Goal: Book appointment/travel/reservation

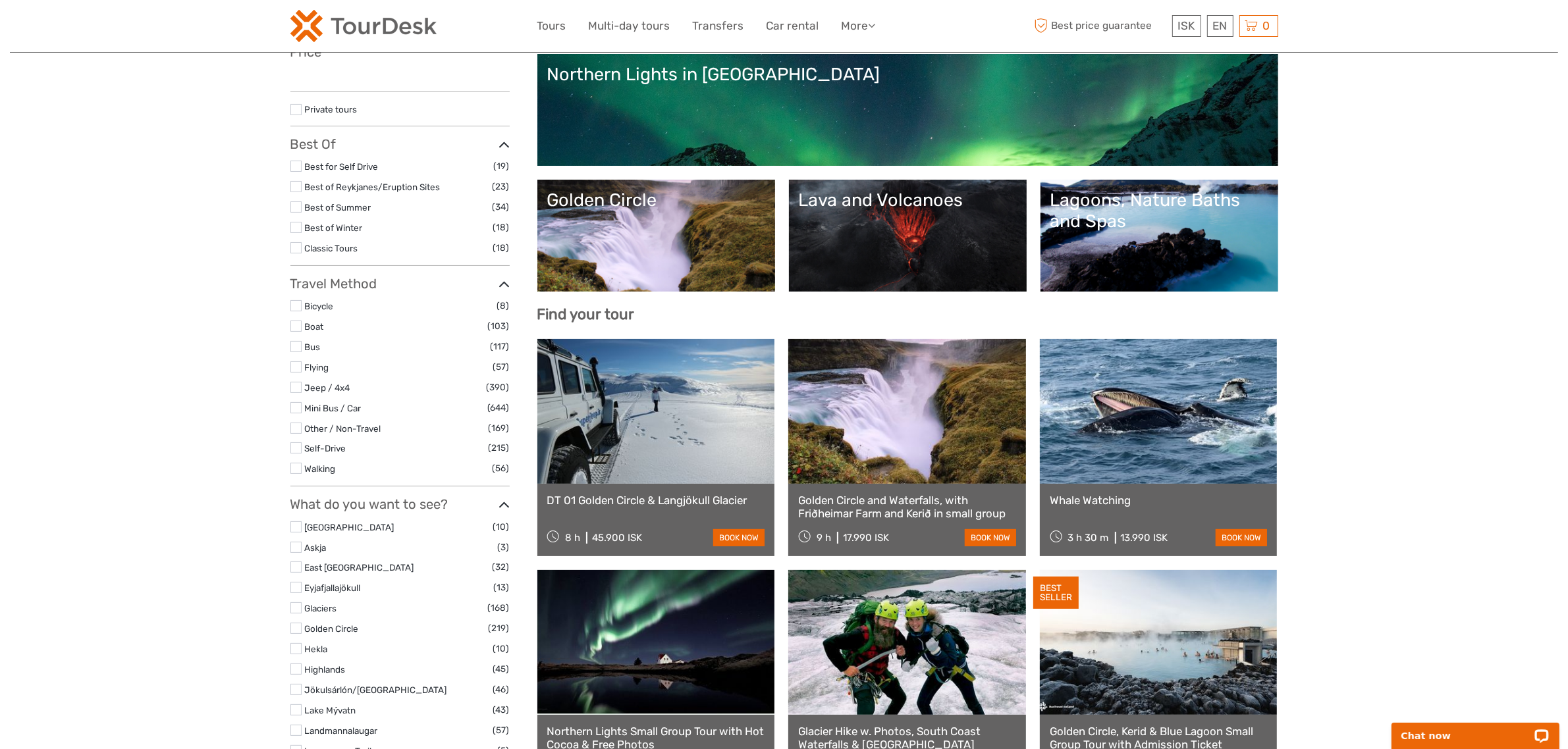
select select
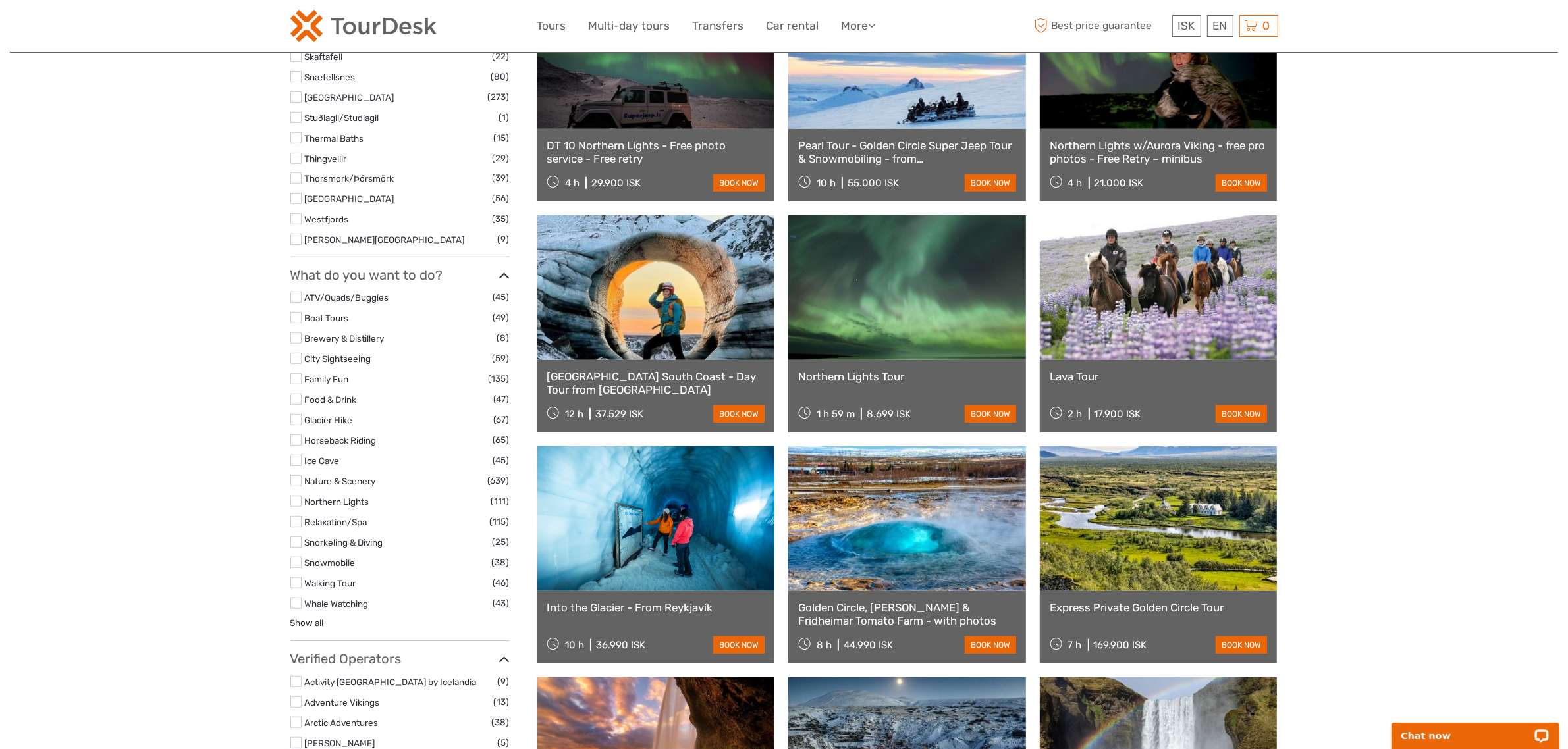
scroll to position [987, 0]
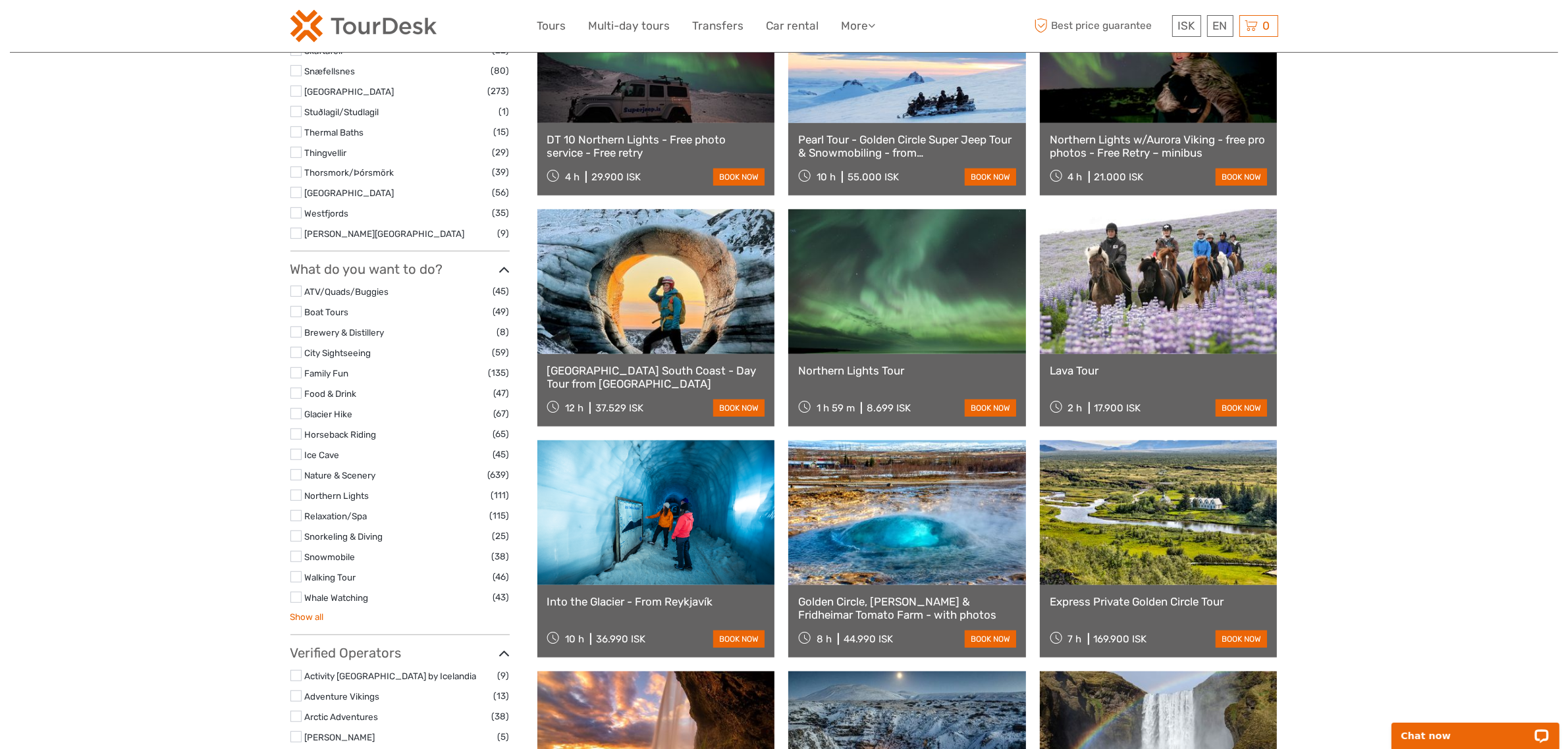
click at [301, 616] on link "Show all" at bounding box center [307, 616] width 33 height 10
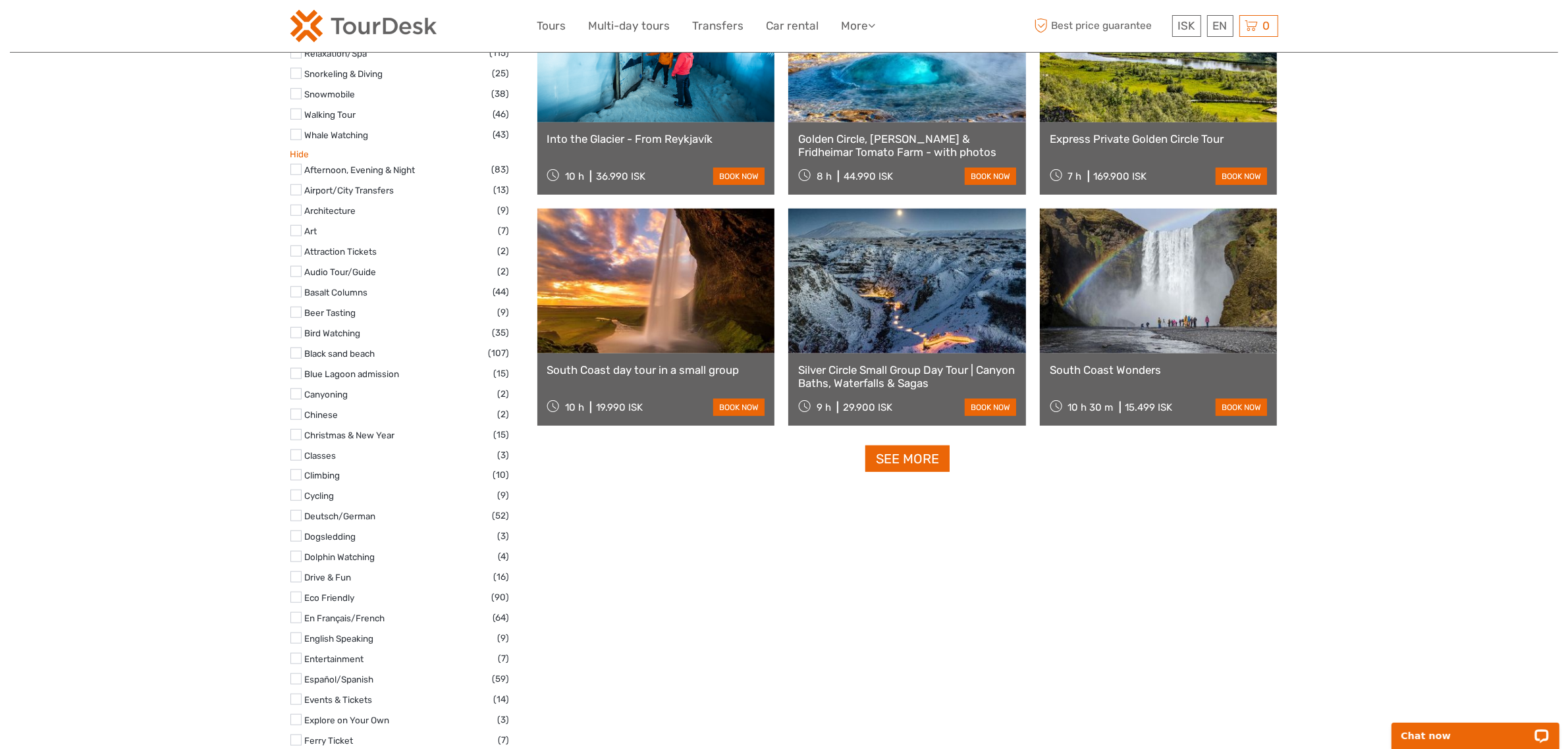
scroll to position [1645, 0]
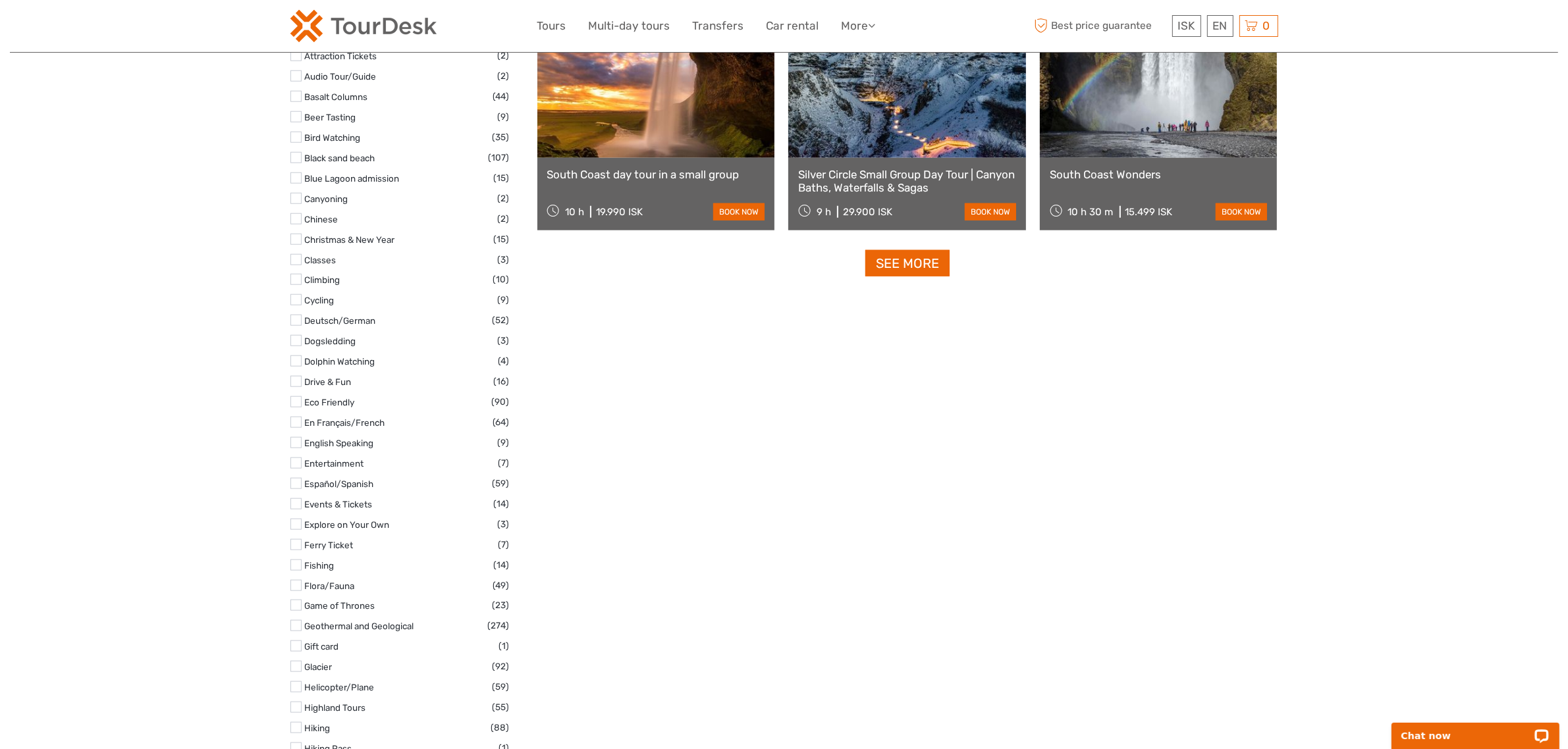
click at [189, 389] on div "Tours and Activities in Iceland Tours and Activities in Iceland REGION / STARTS…" at bounding box center [784, 391] width 1548 height 4073
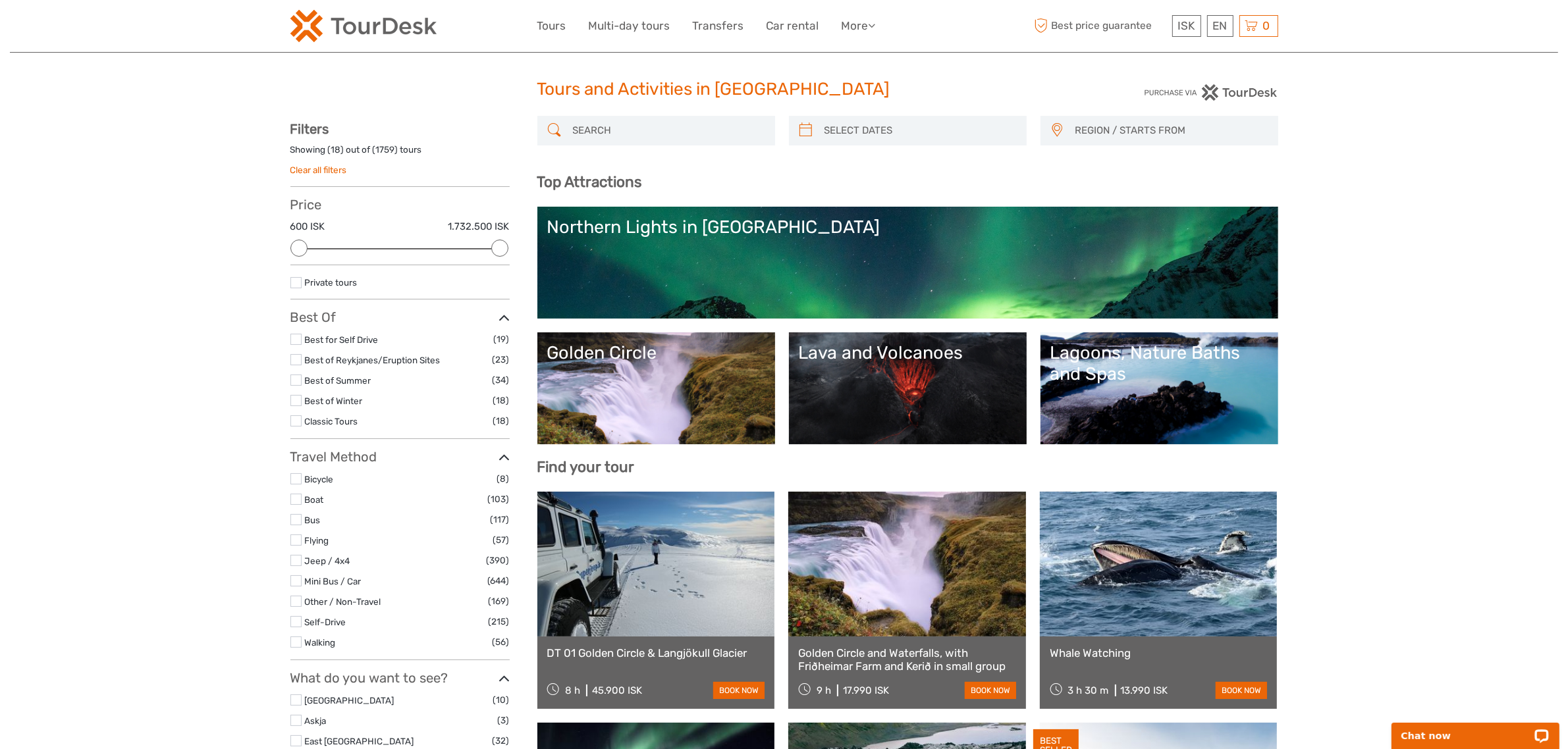
scroll to position [0, 0]
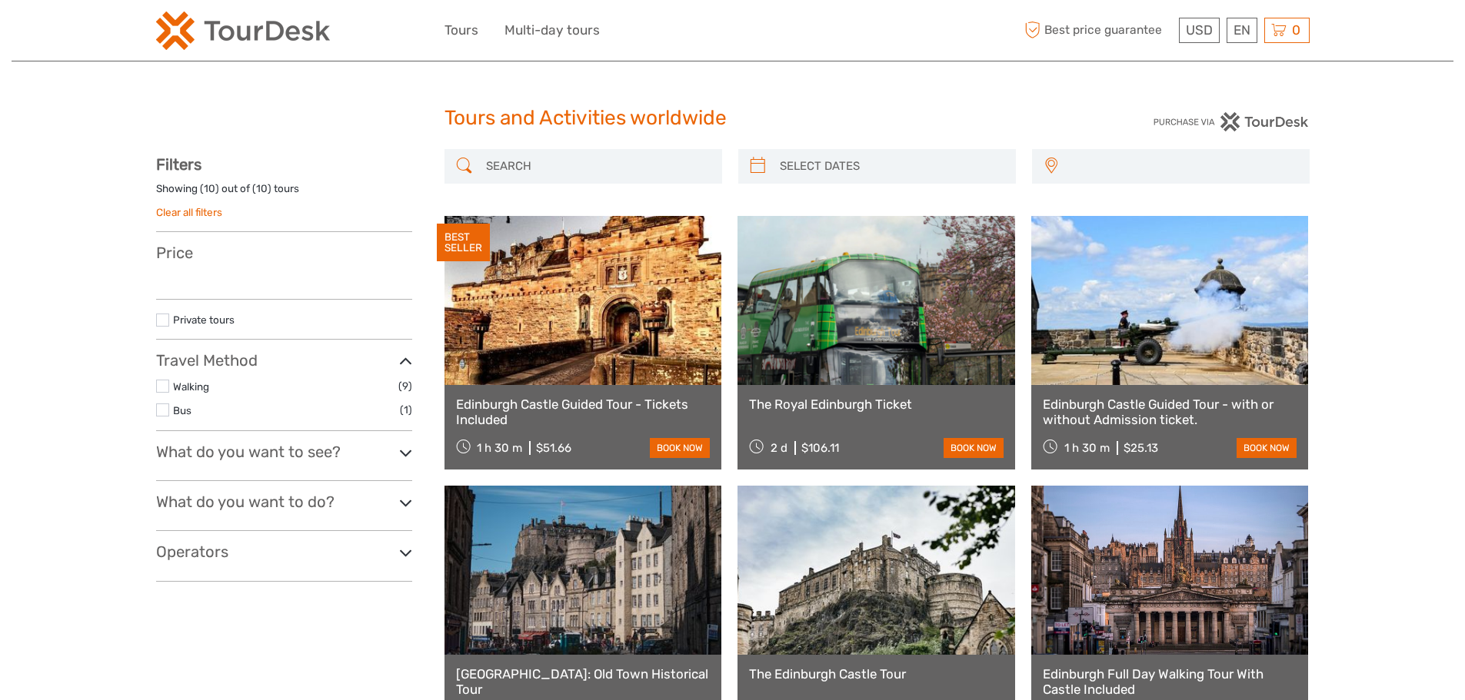
select select
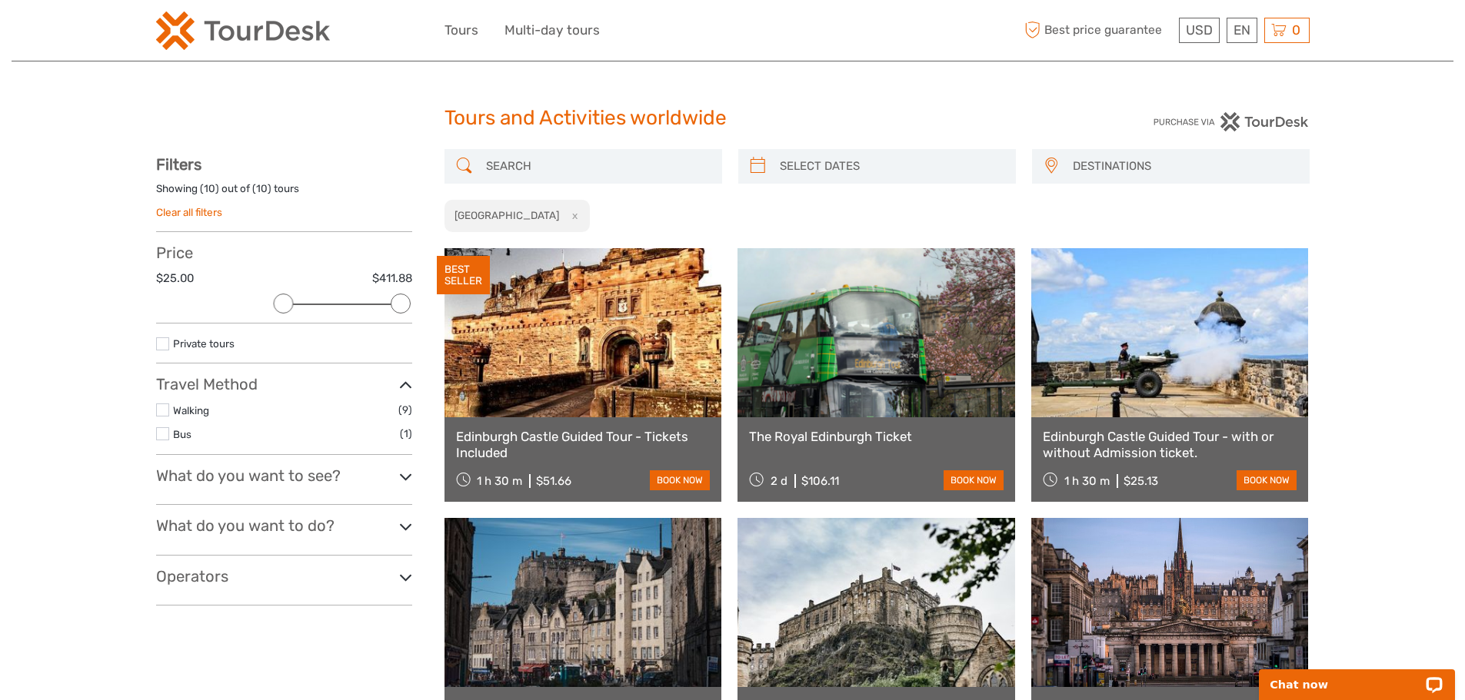
click at [561, 215] on button "x" at bounding box center [571, 216] width 21 height 16
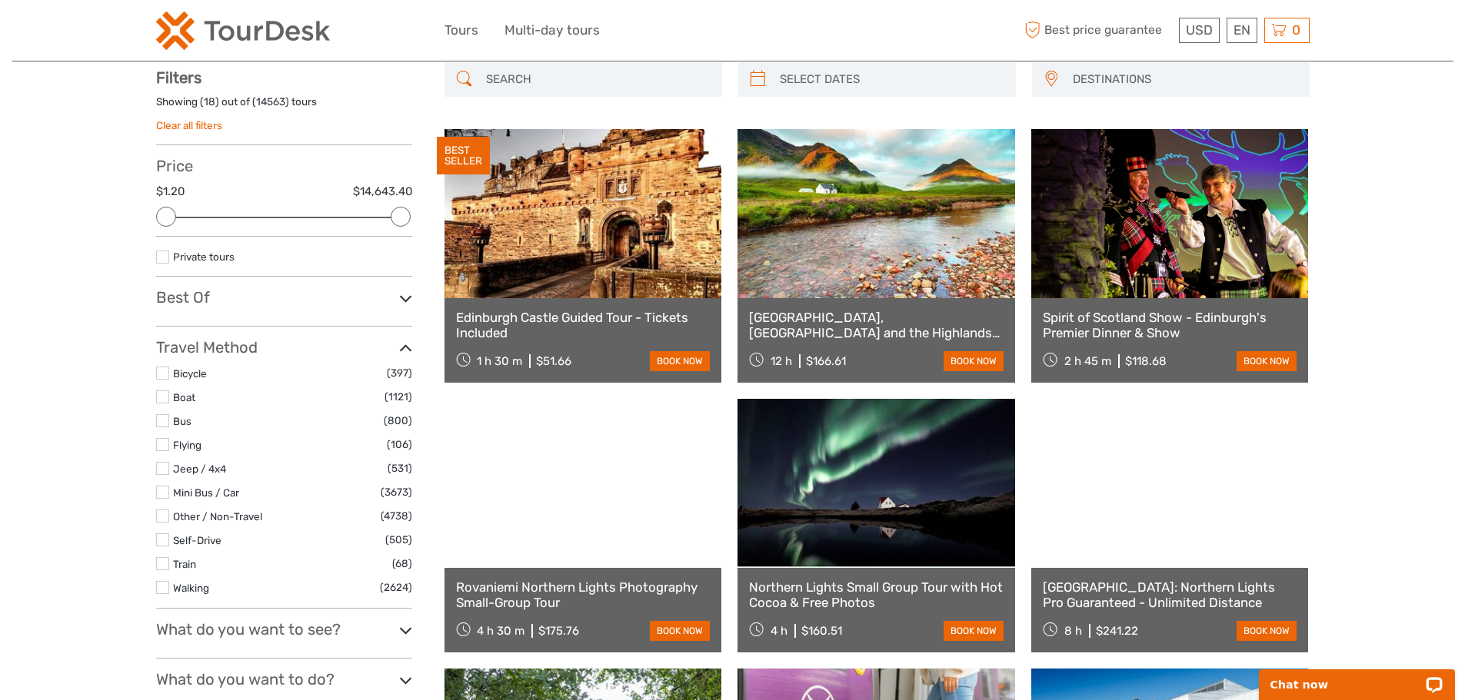
scroll to position [88, 0]
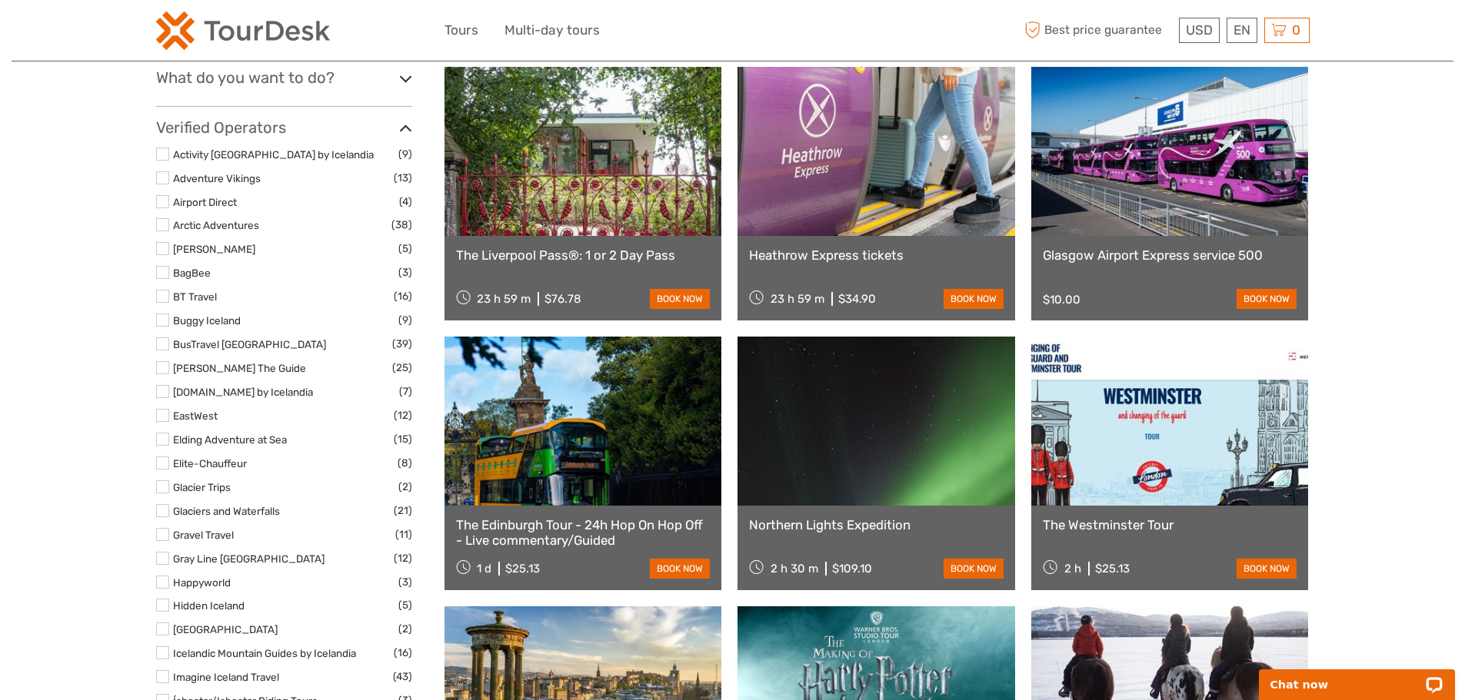
scroll to position [669, 0]
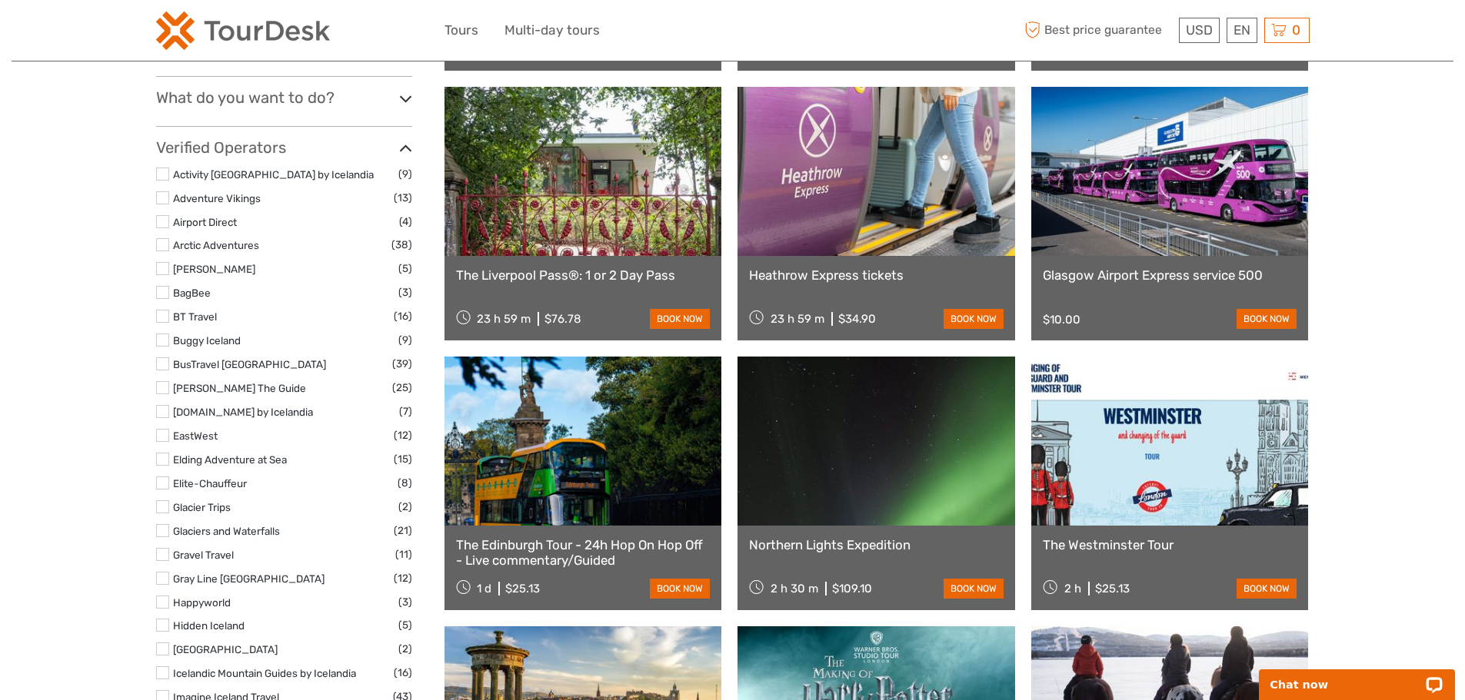
click at [289, 101] on h3 "What do you want to do?" at bounding box center [284, 97] width 256 height 18
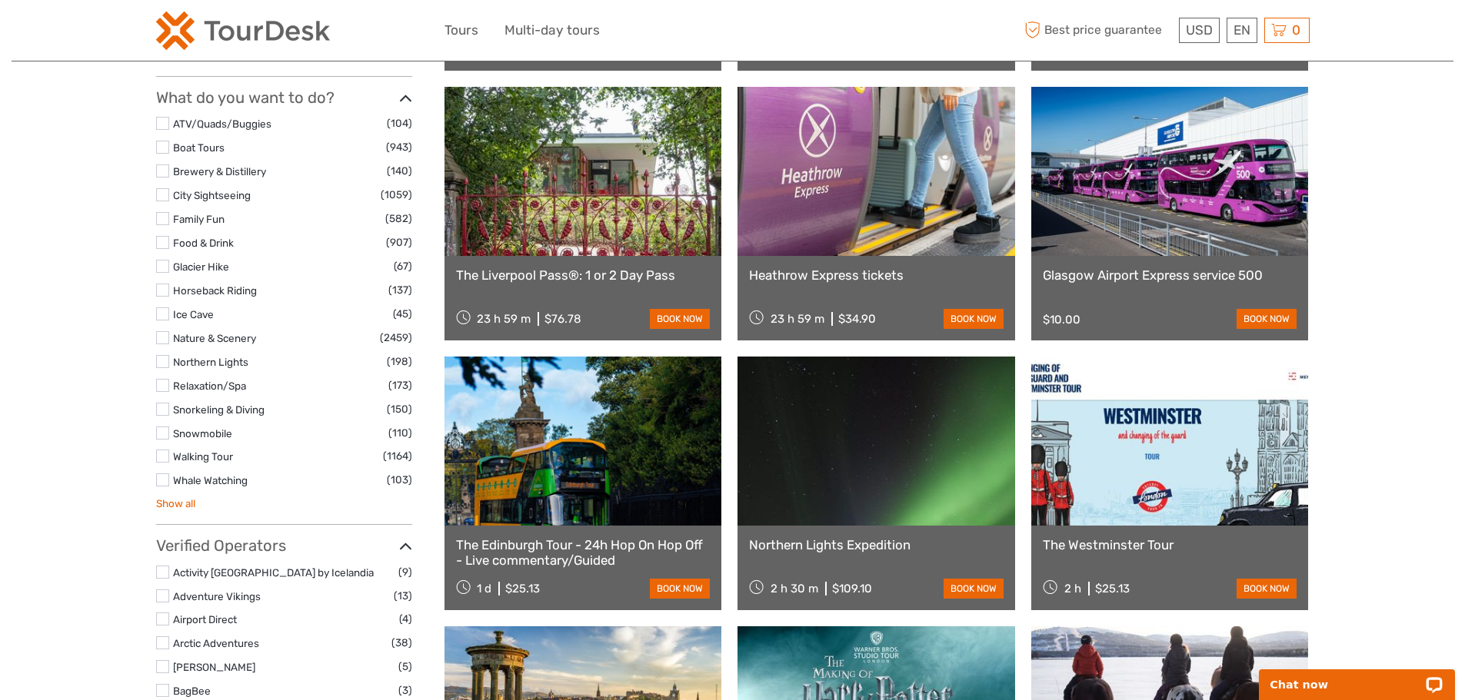
click at [178, 501] on link "Show all" at bounding box center [175, 503] width 39 height 12
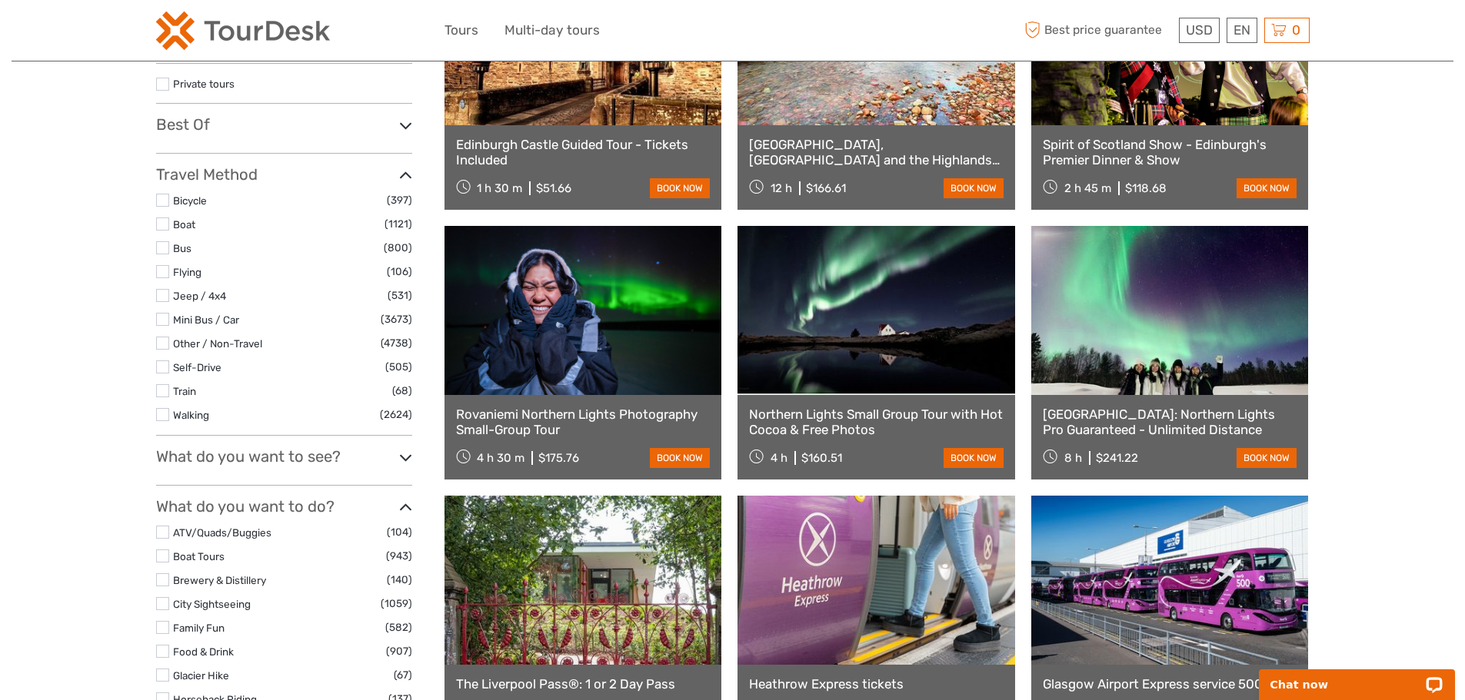
scroll to position [0, 0]
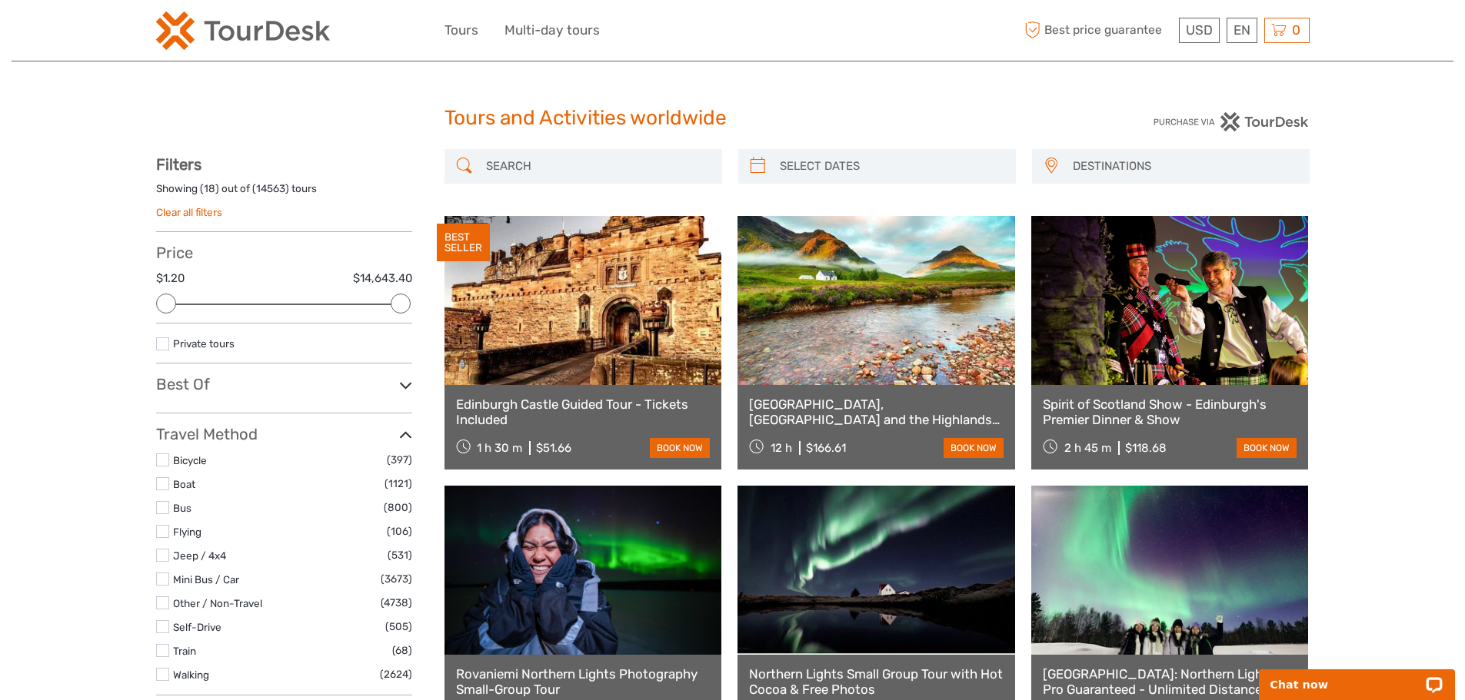
click at [610, 283] on link at bounding box center [583, 300] width 278 height 169
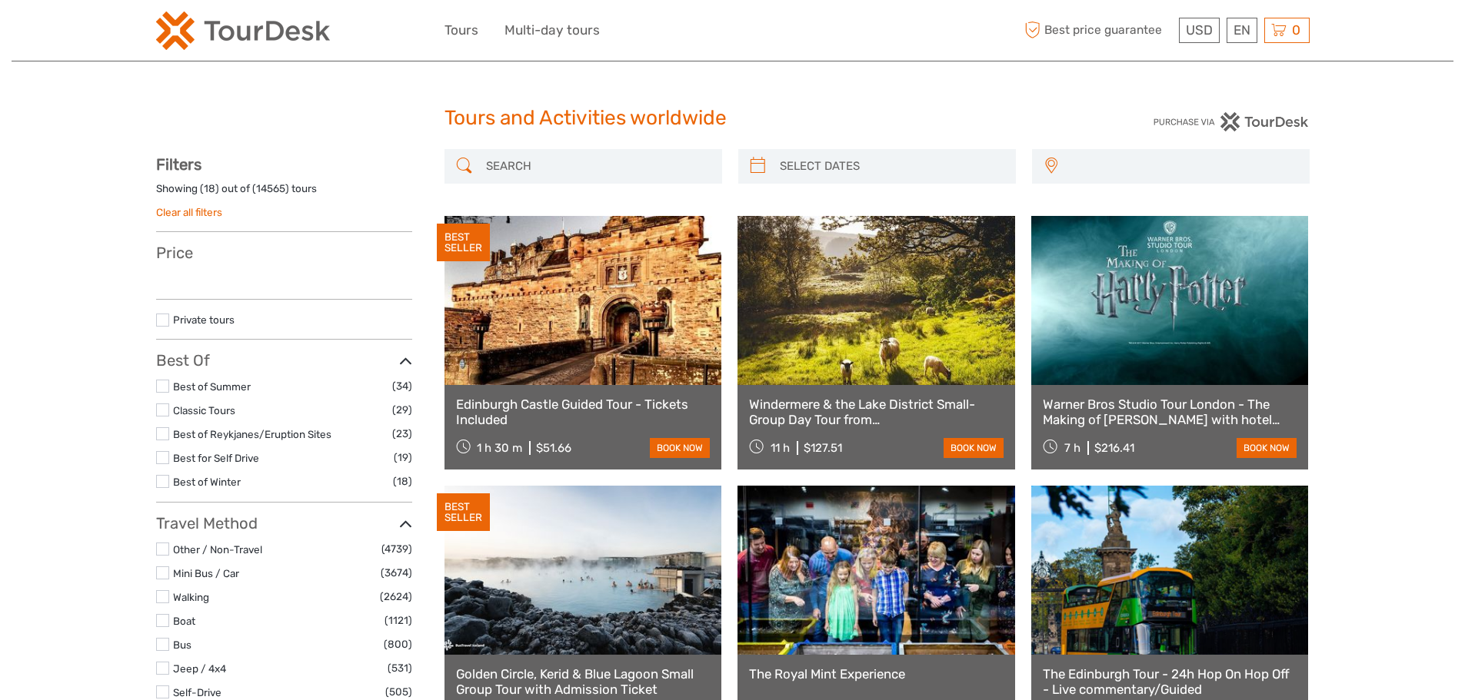
select select
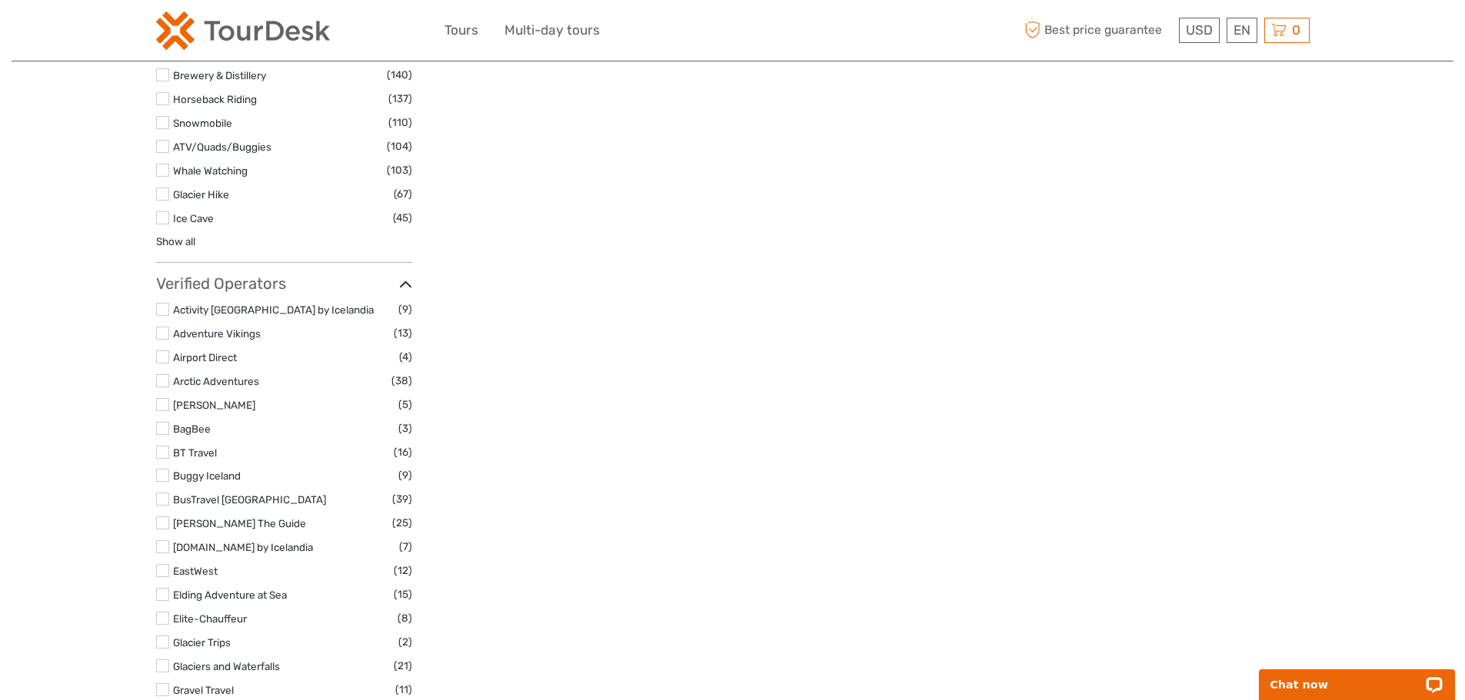
scroll to position [3844, 0]
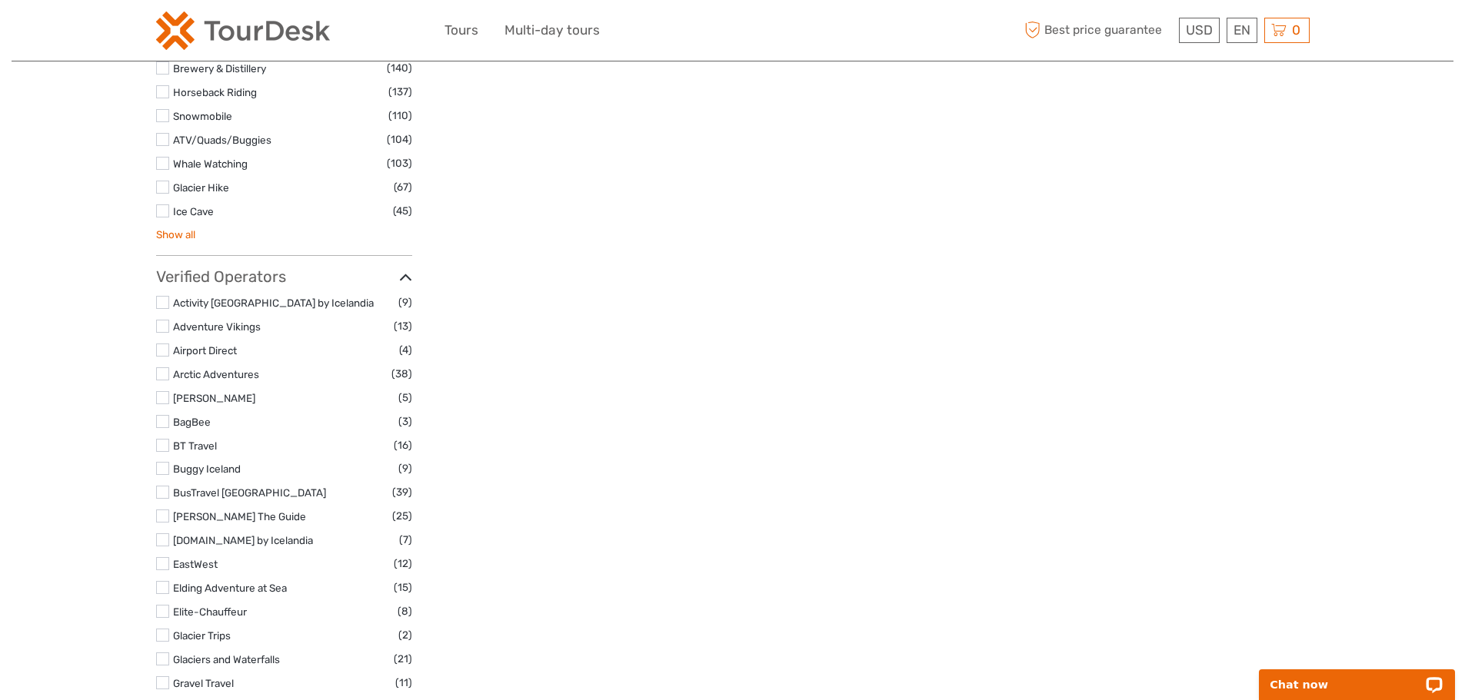
click at [181, 228] on link "Show all" at bounding box center [175, 234] width 39 height 12
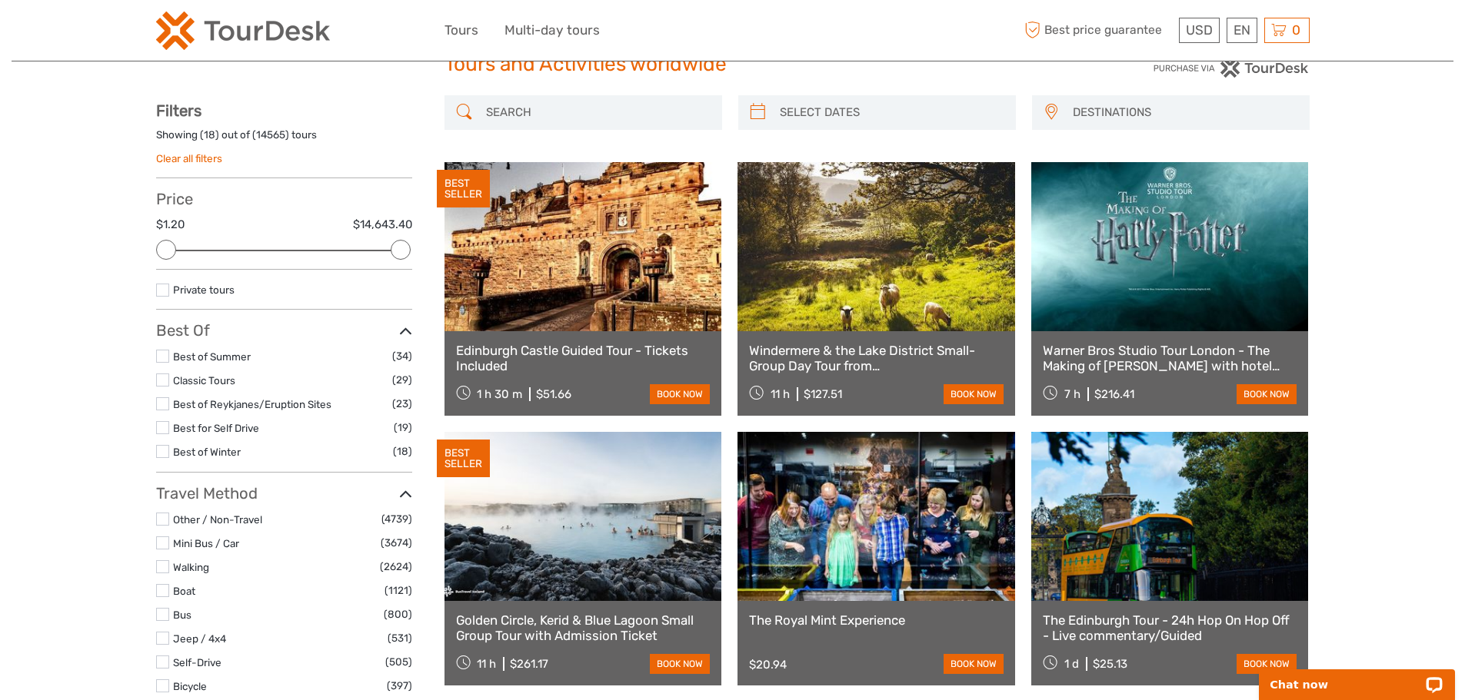
scroll to position [594, 0]
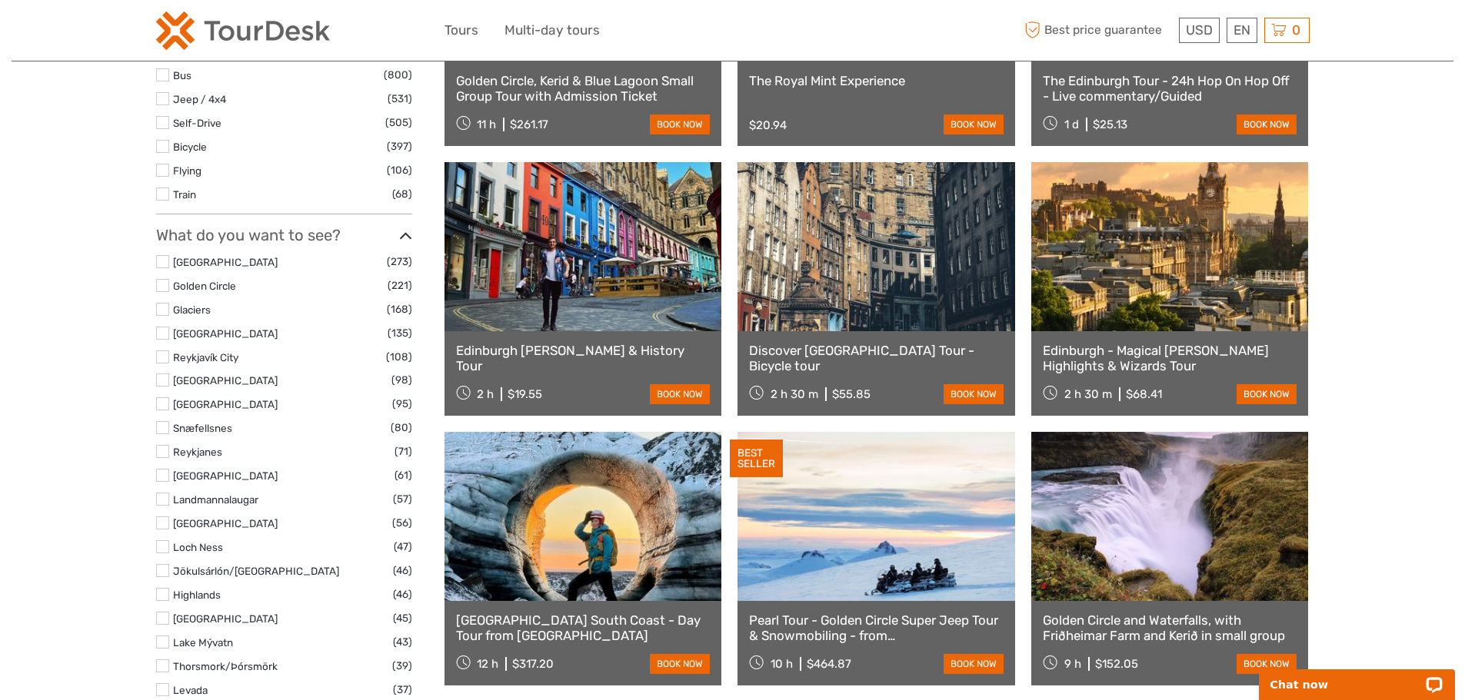
click at [169, 331] on li "Edinburgh City (135)" at bounding box center [284, 333] width 256 height 18
click at [160, 331] on label at bounding box center [162, 333] width 13 height 13
click at [0, 0] on input "checkbox" at bounding box center [0, 0] width 0 height 0
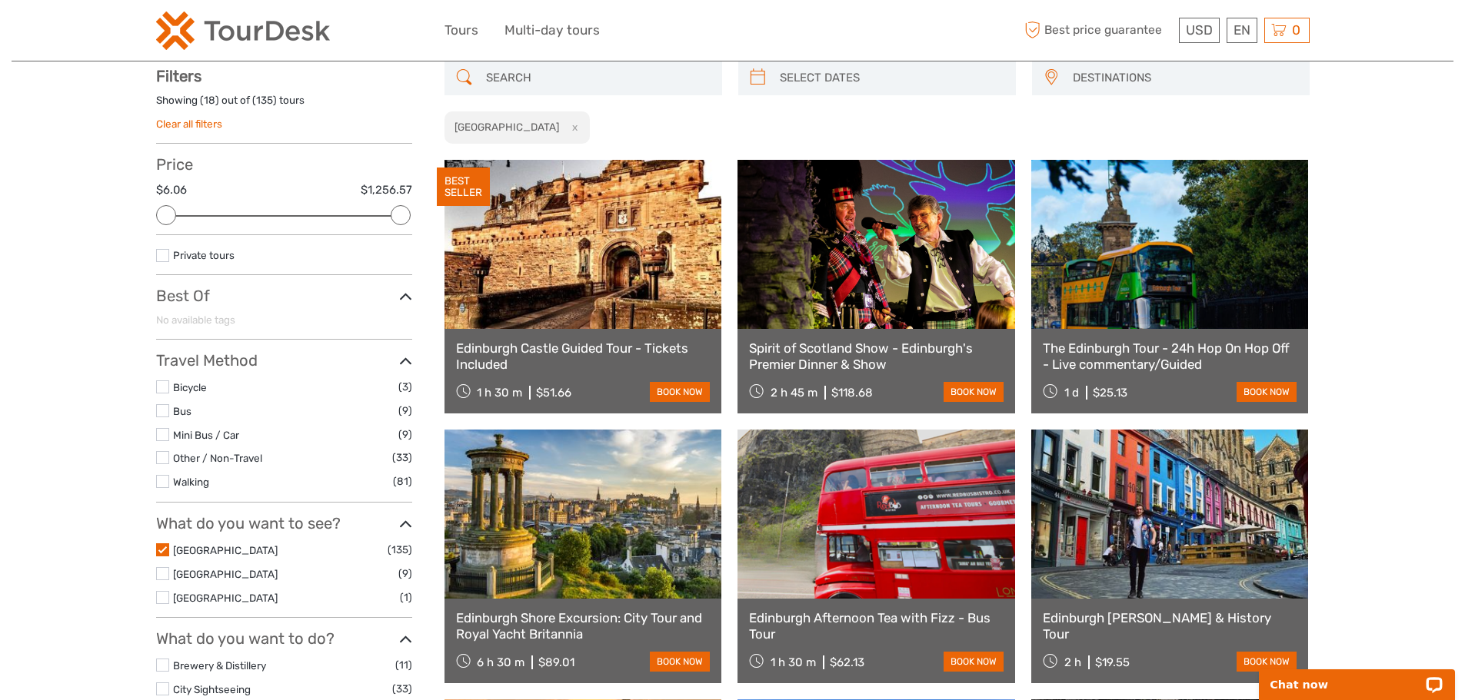
scroll to position [88, 0]
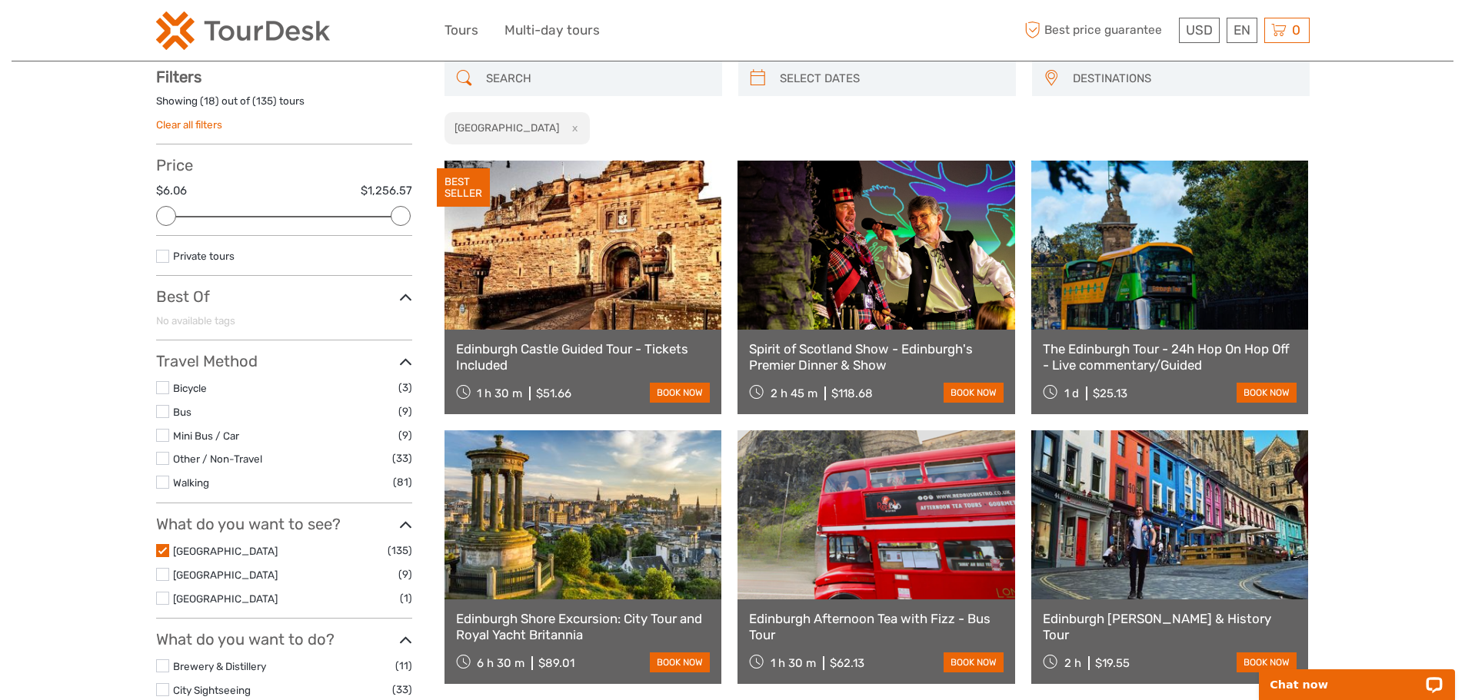
scroll to position [121, 0]
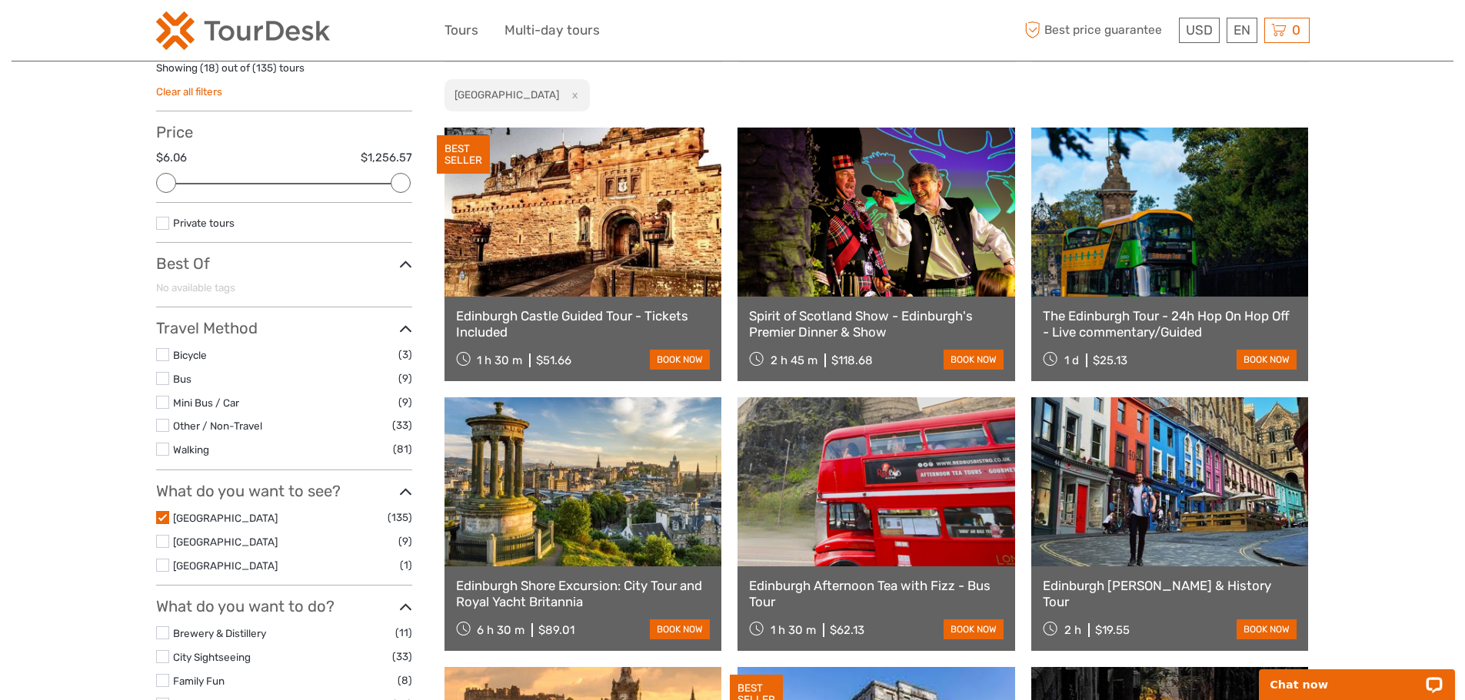
click at [162, 518] on label at bounding box center [162, 517] width 13 height 13
click at [0, 0] on input "checkbox" at bounding box center [0, 0] width 0 height 0
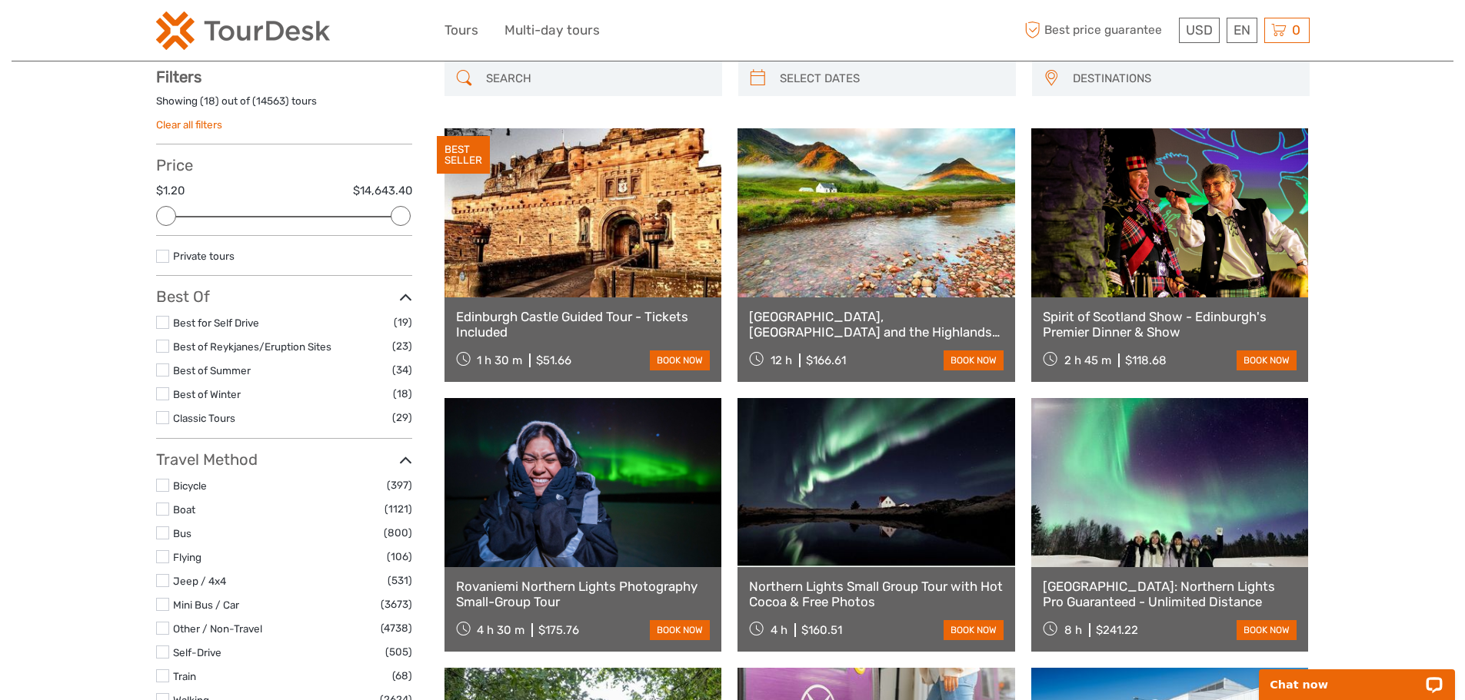
scroll to position [577, 0]
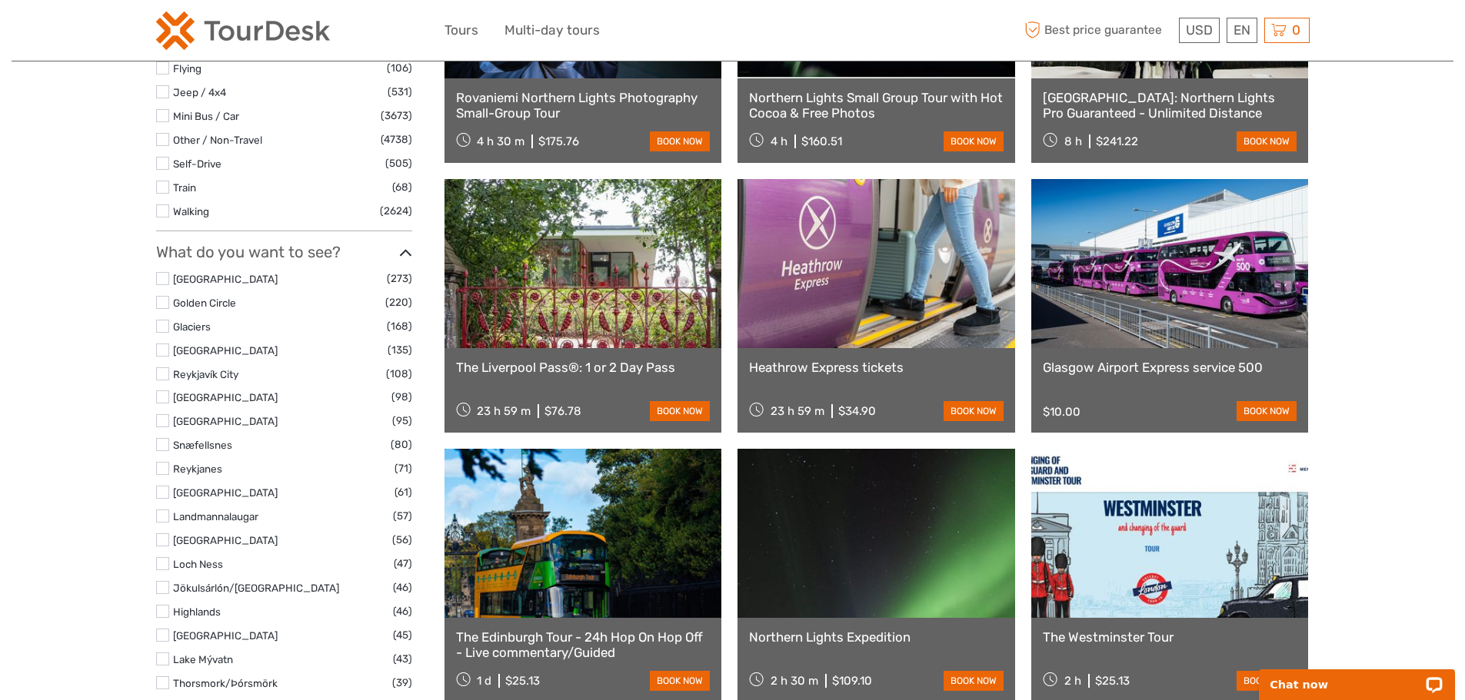
click at [161, 349] on label at bounding box center [162, 350] width 13 height 13
click at [0, 0] on input "checkbox" at bounding box center [0, 0] width 0 height 0
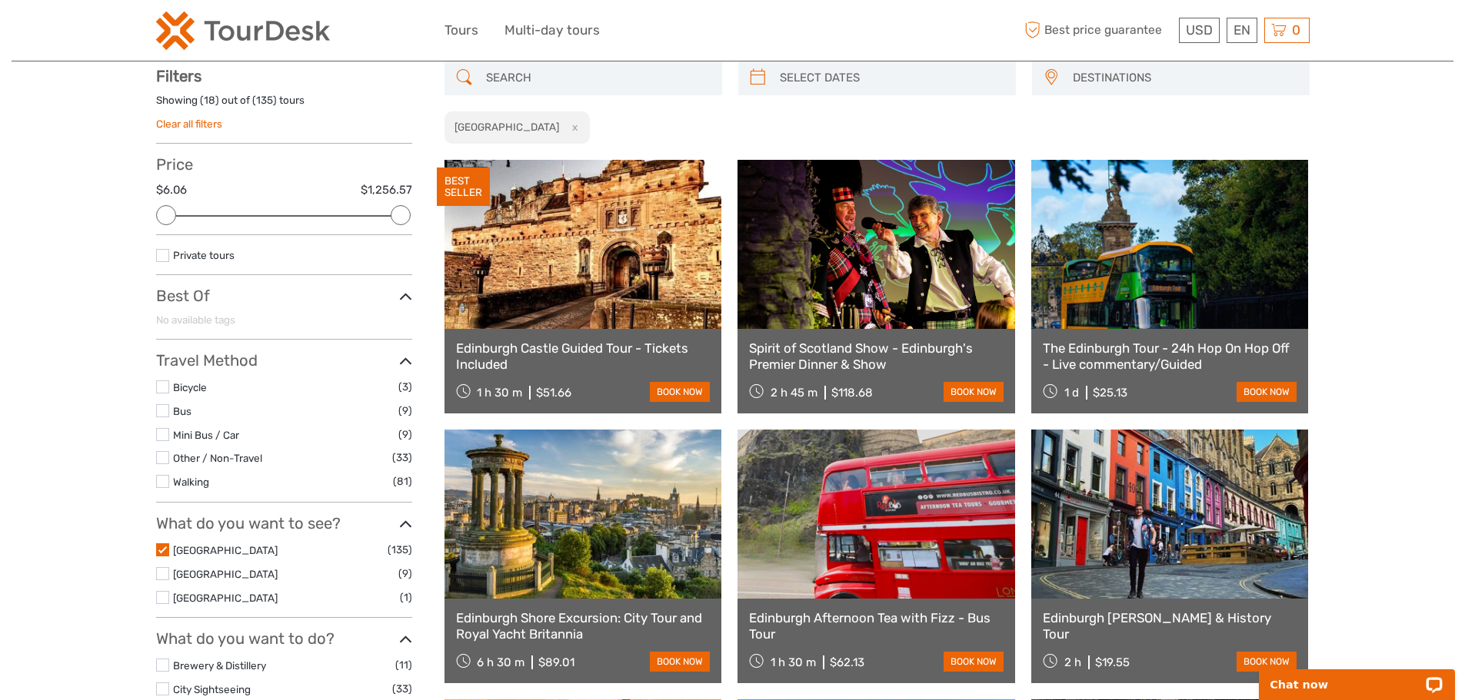
scroll to position [88, 0]
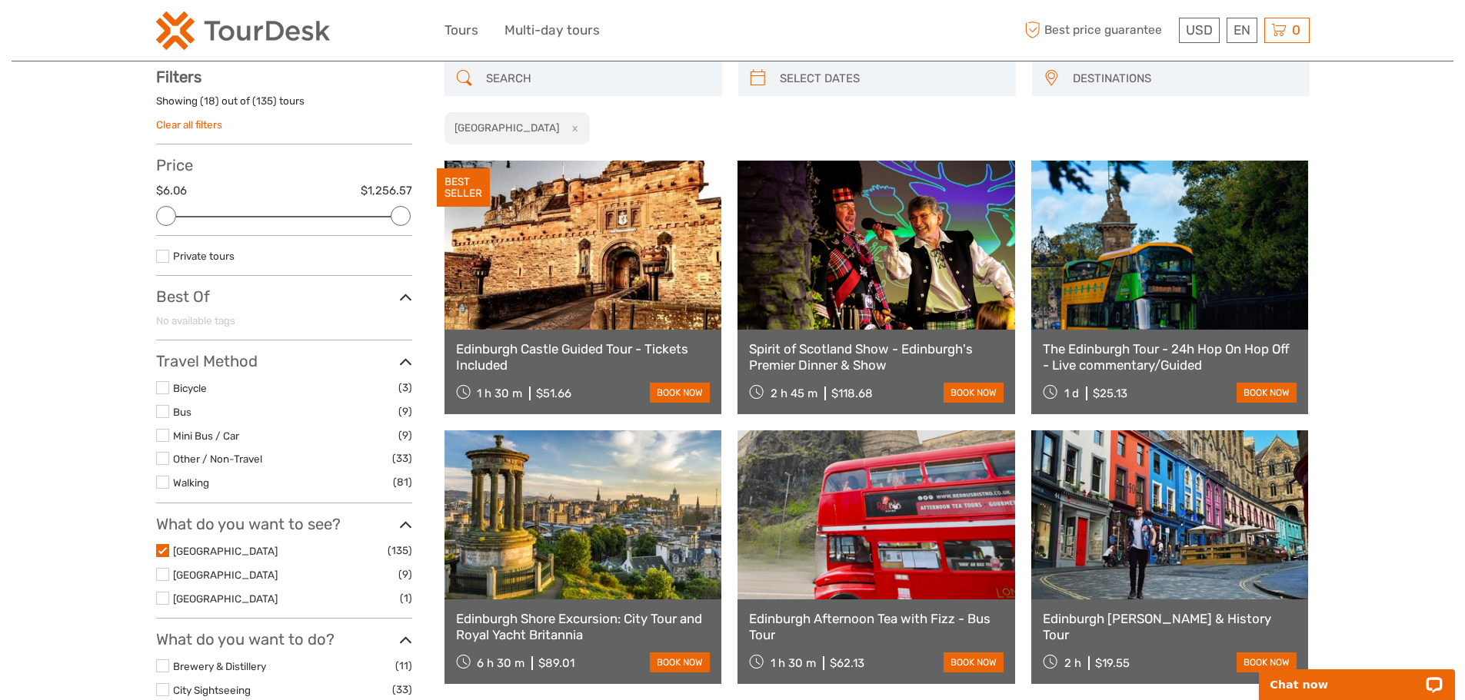
click at [161, 575] on label at bounding box center [162, 574] width 13 height 13
click at [0, 0] on input "checkbox" at bounding box center [0, 0] width 0 height 0
click at [161, 572] on label at bounding box center [162, 574] width 13 height 13
click at [0, 0] on input "checkbox" at bounding box center [0, 0] width 0 height 0
click at [162, 551] on label at bounding box center [162, 550] width 13 height 13
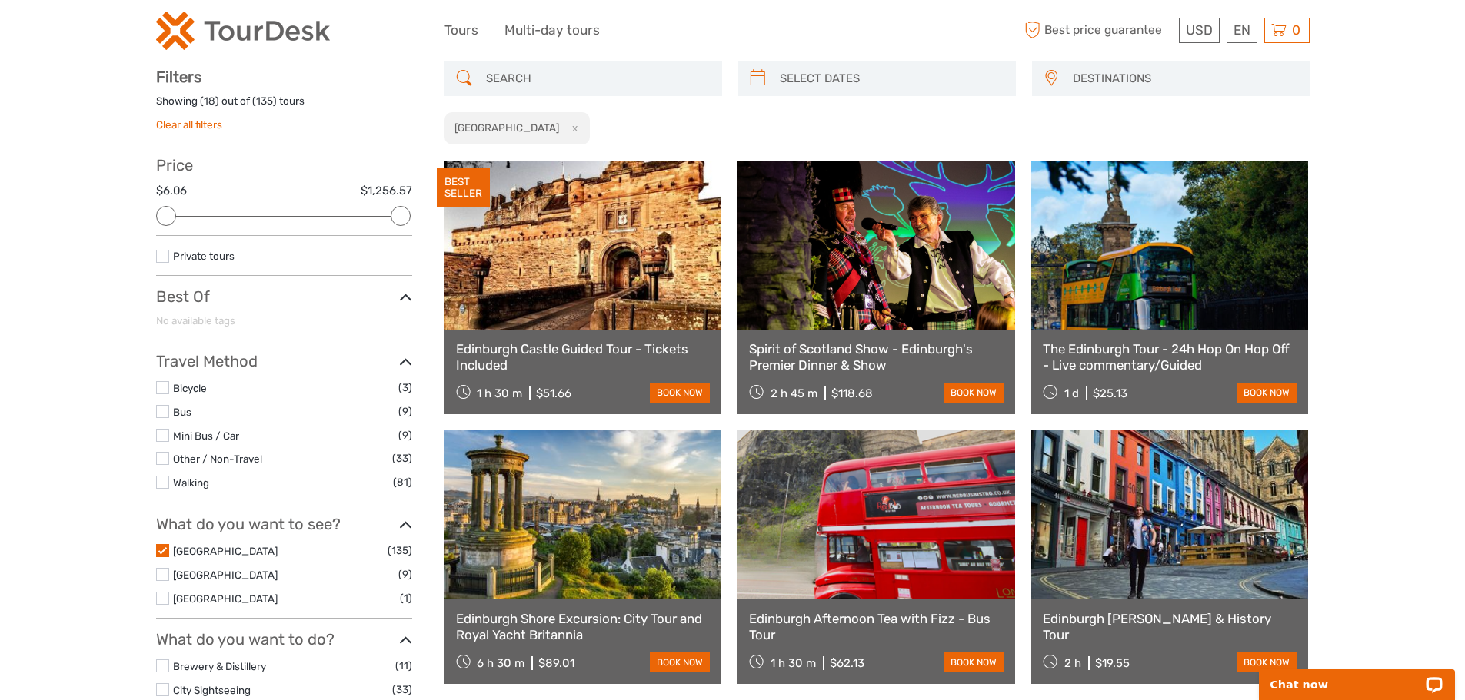
click at [0, 0] on input "checkbox" at bounding box center [0, 0] width 0 height 0
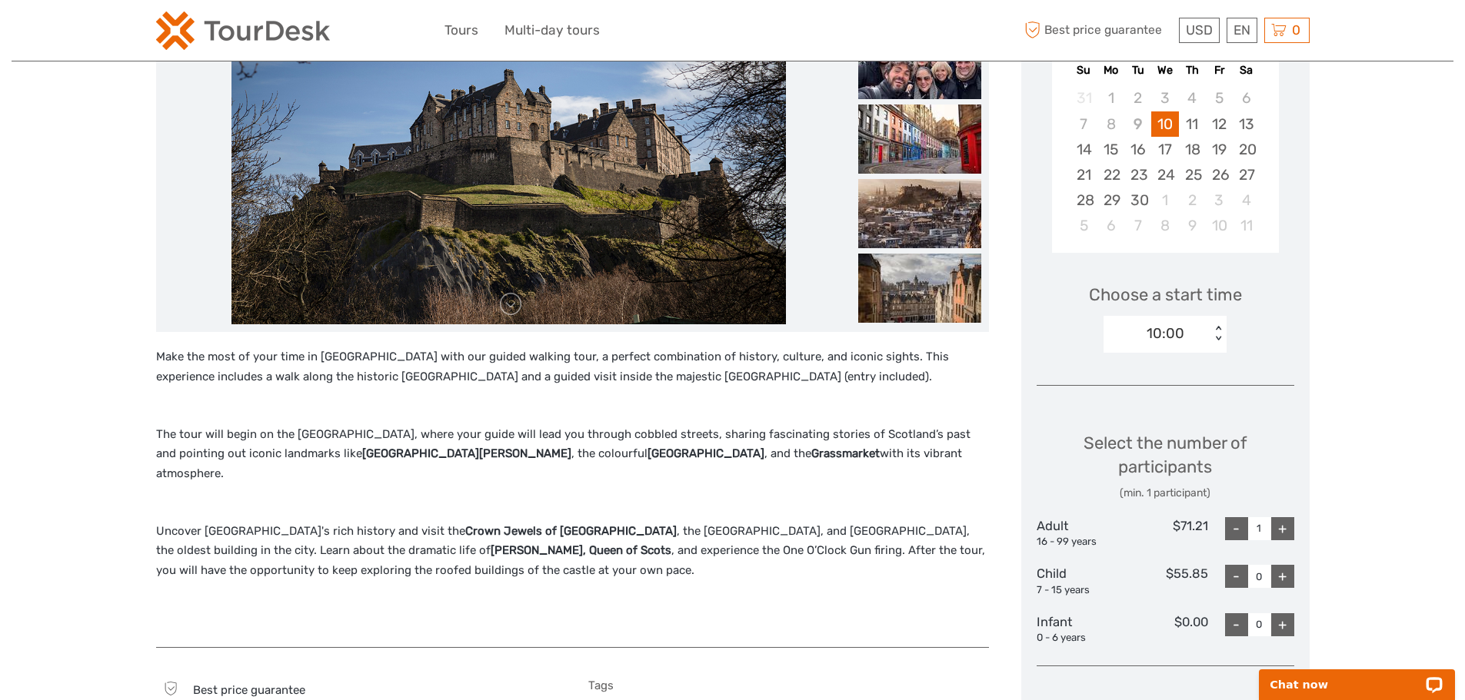
scroll to position [769, 0]
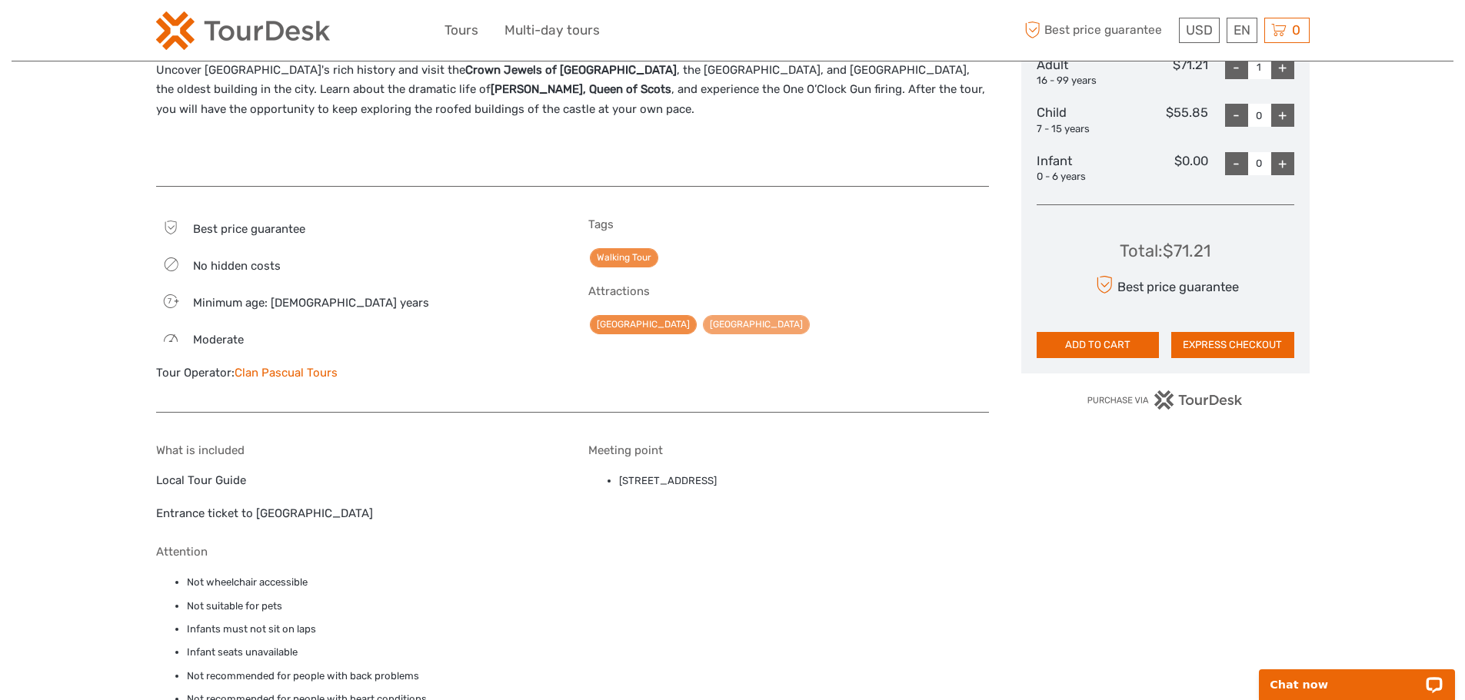
click at [712, 315] on link "[GEOGRAPHIC_DATA]" at bounding box center [756, 324] width 107 height 19
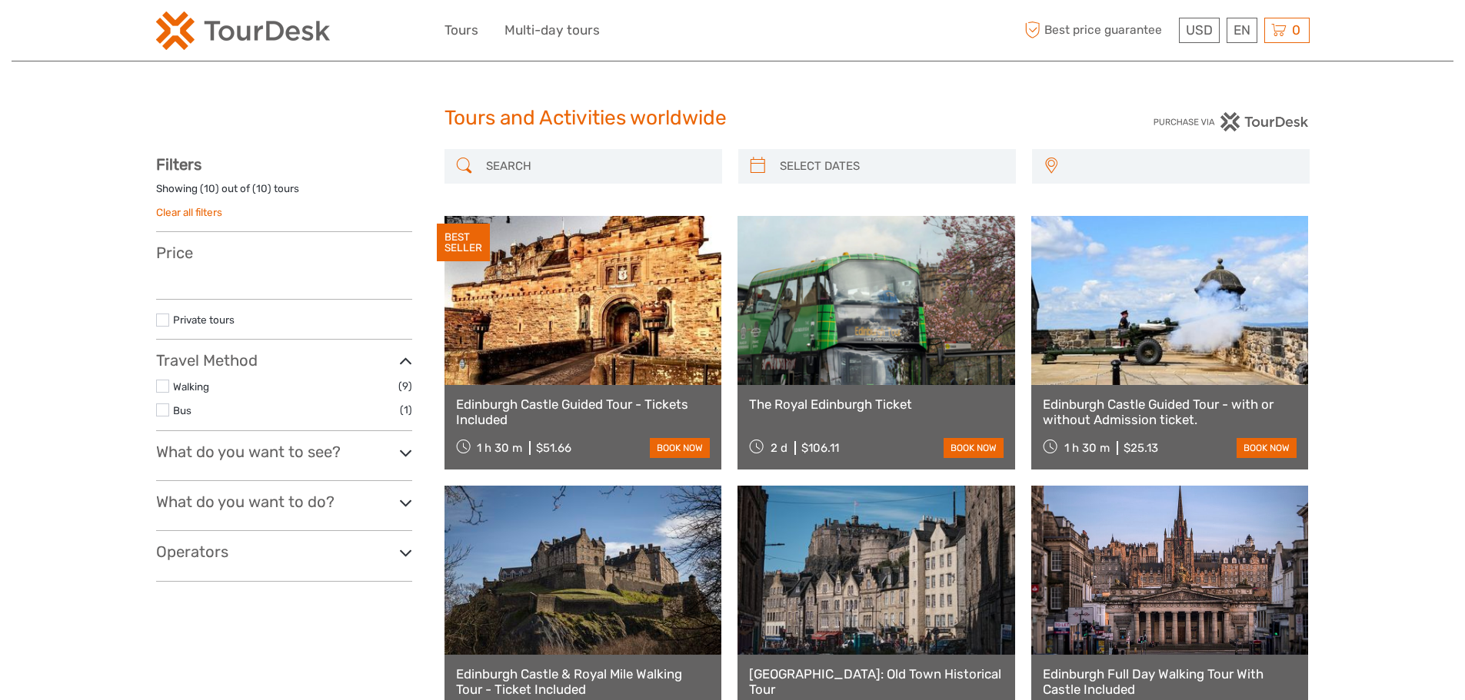
select select
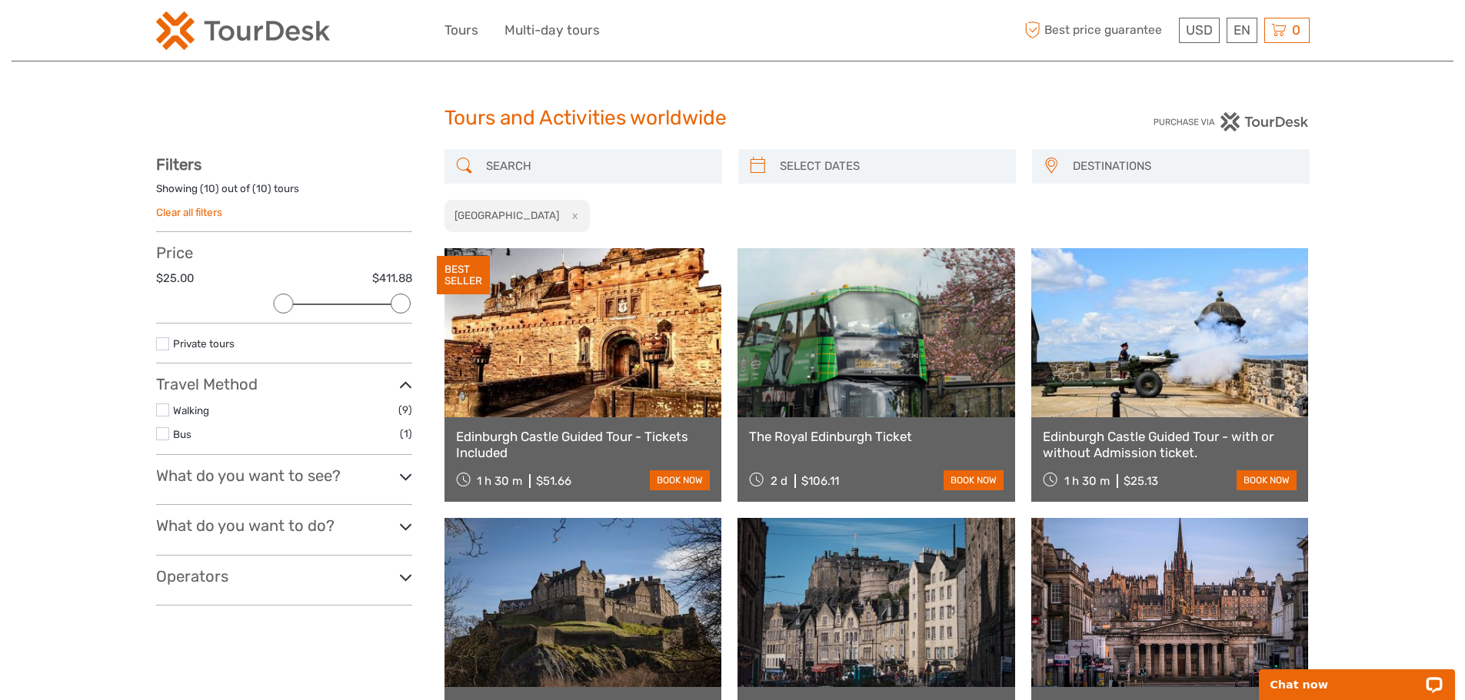
click at [288, 469] on h3 "What do you want to see?" at bounding box center [284, 476] width 256 height 18
click at [521, 212] on h2 "Edinburgh Castle" at bounding box center [506, 215] width 105 height 12
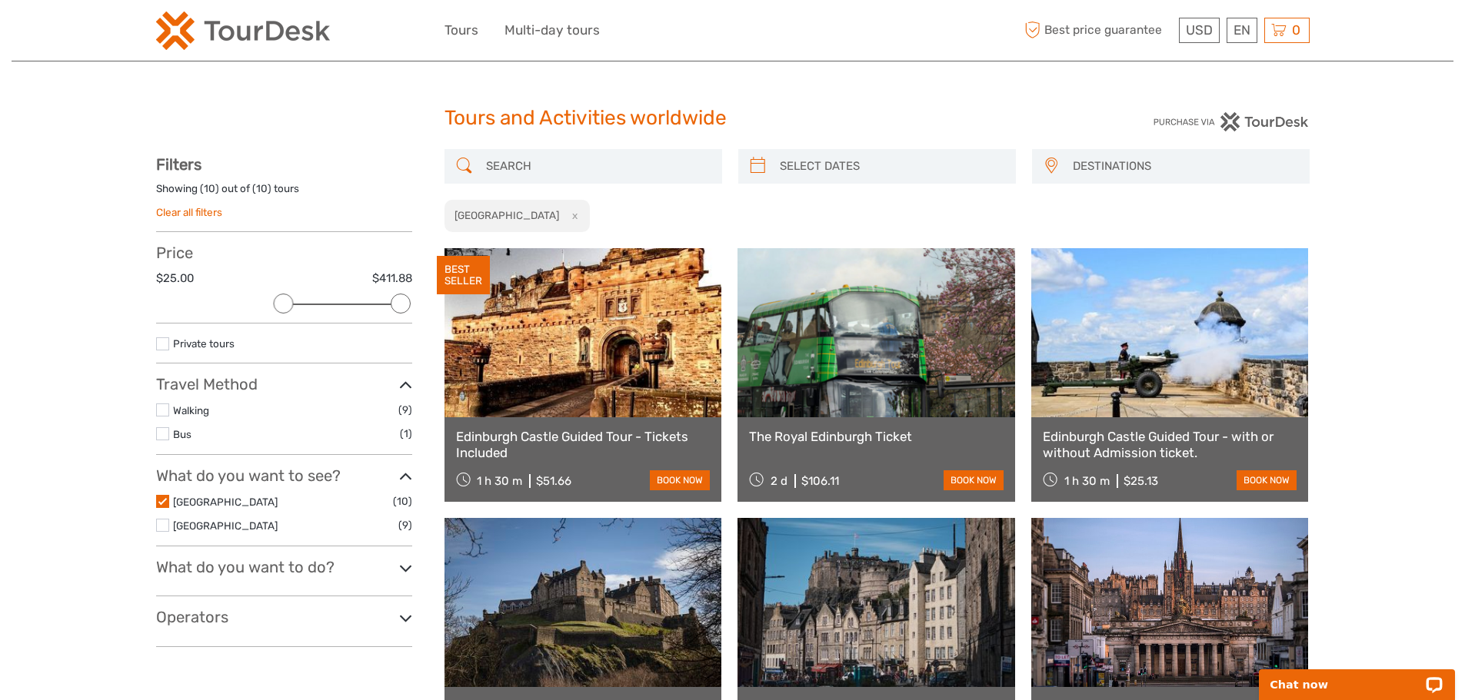
click at [162, 501] on label at bounding box center [162, 501] width 13 height 13
click at [0, 0] on input "checkbox" at bounding box center [0, 0] width 0 height 0
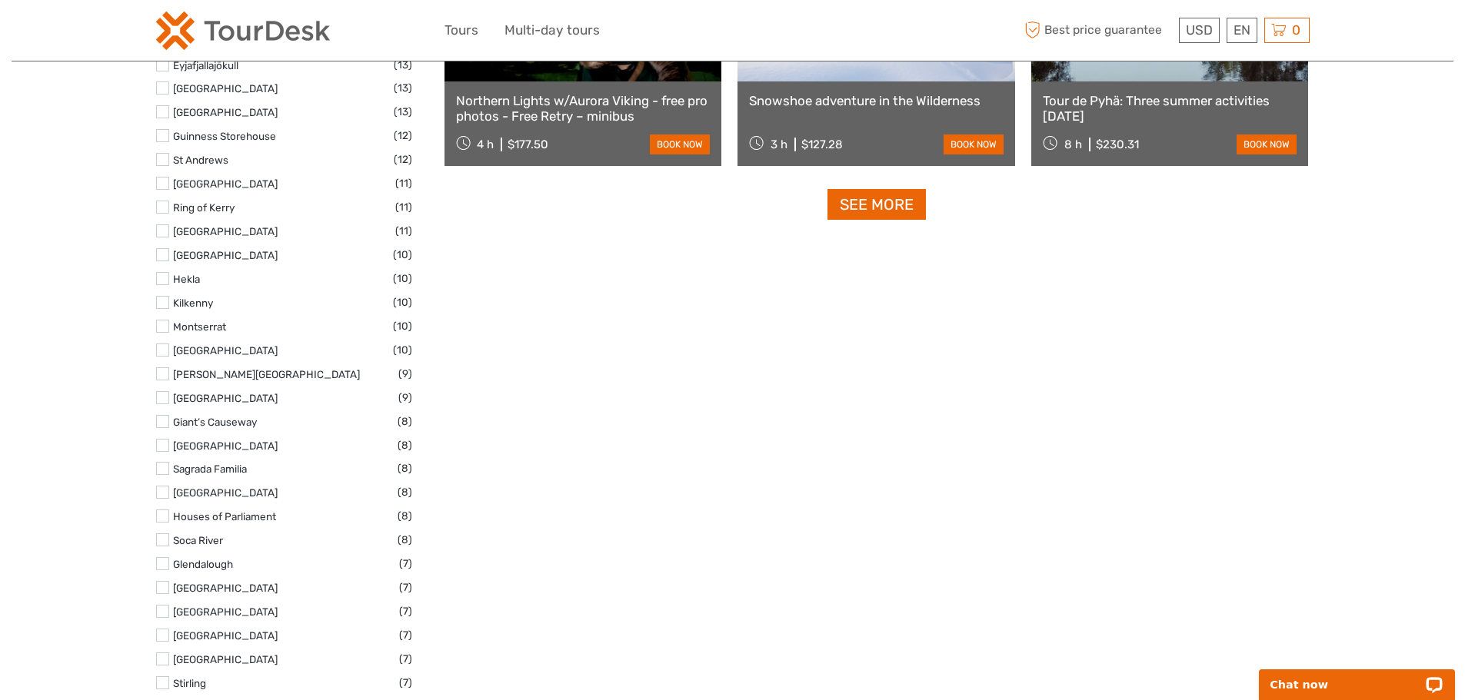
scroll to position [1694, 0]
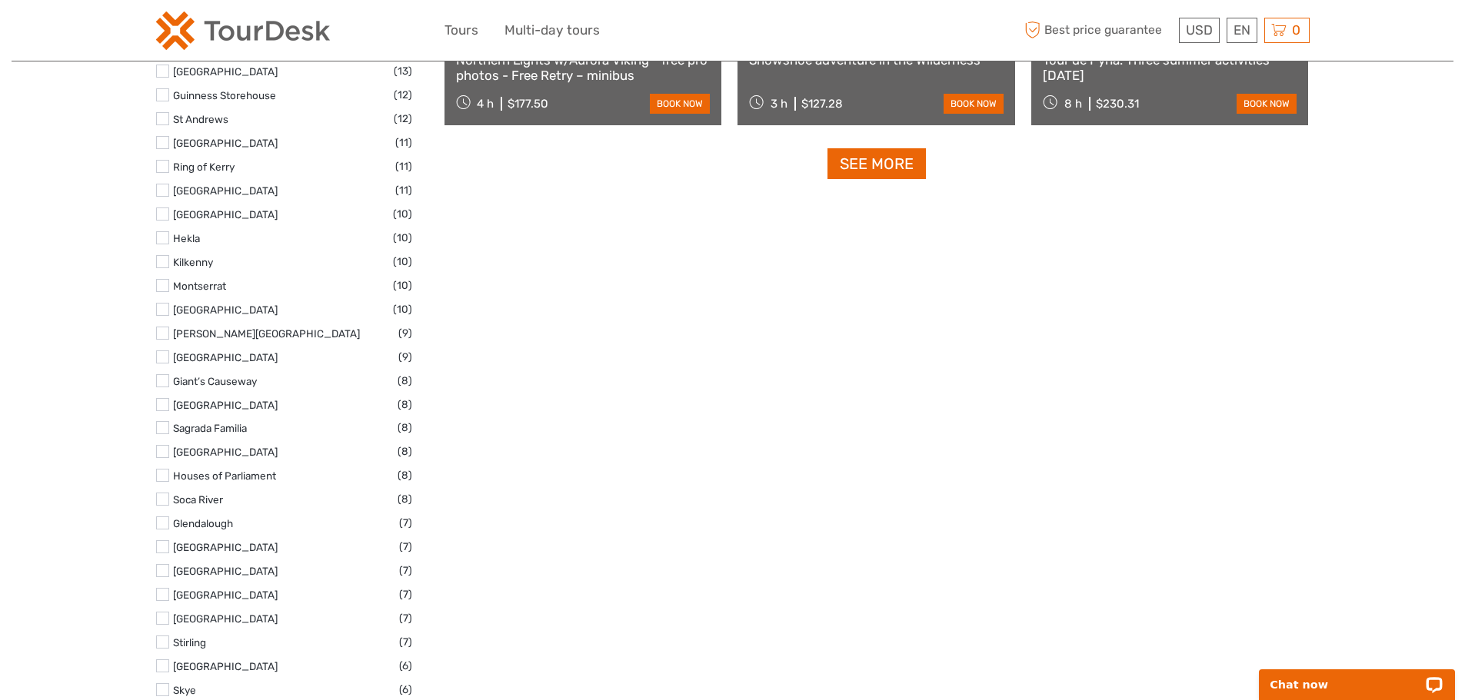
click at [157, 306] on label at bounding box center [162, 309] width 13 height 13
click at [0, 0] on input "checkbox" at bounding box center [0, 0] width 0 height 0
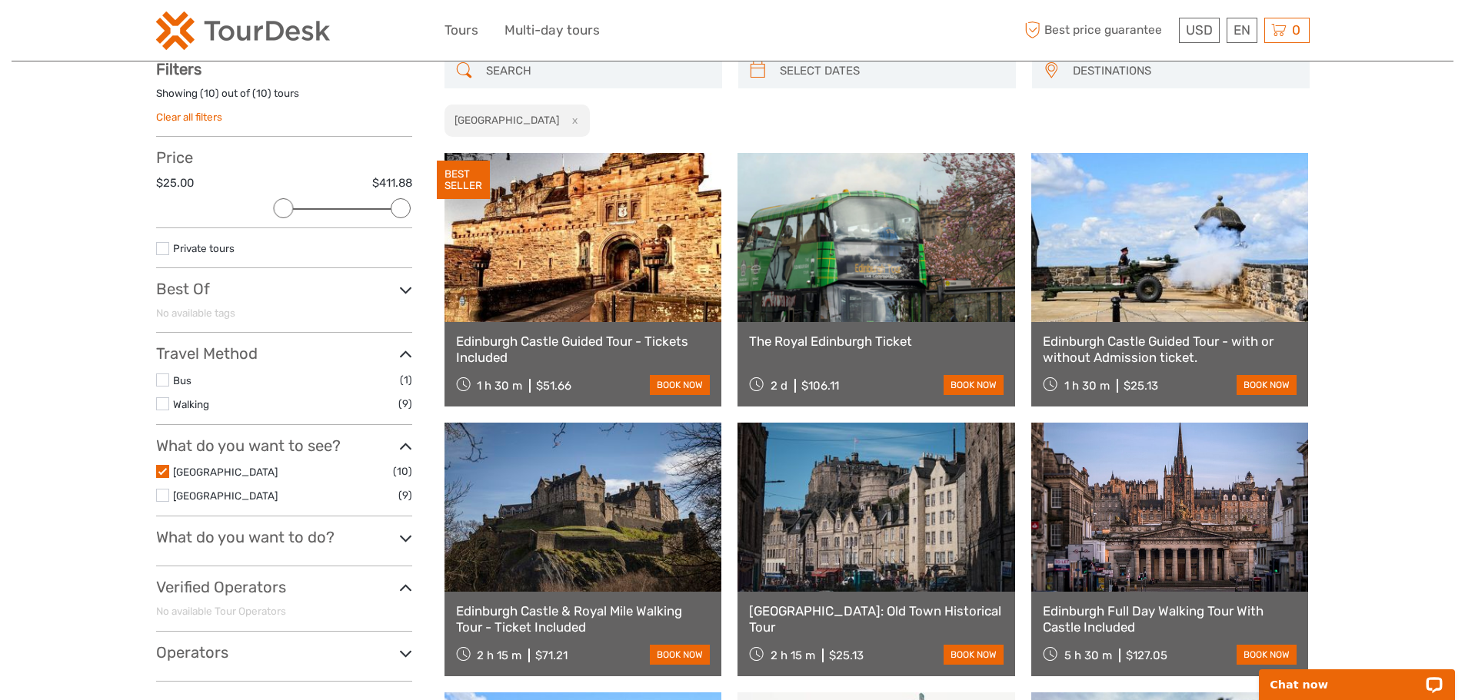
scroll to position [88, 0]
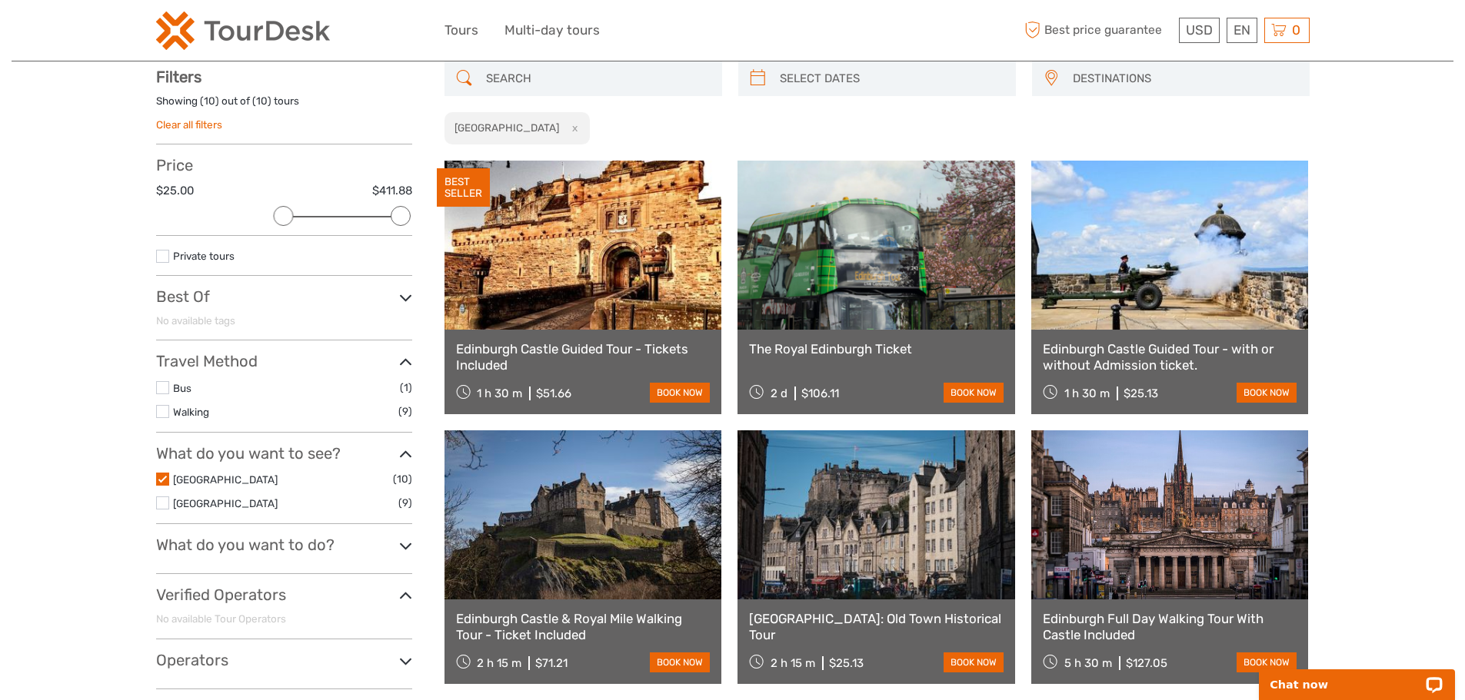
click at [94, 344] on div "Tours and Activities worldwide Tours and Activities worldwide DESTINATIONS Aust…" at bounding box center [733, 641] width 1442 height 1458
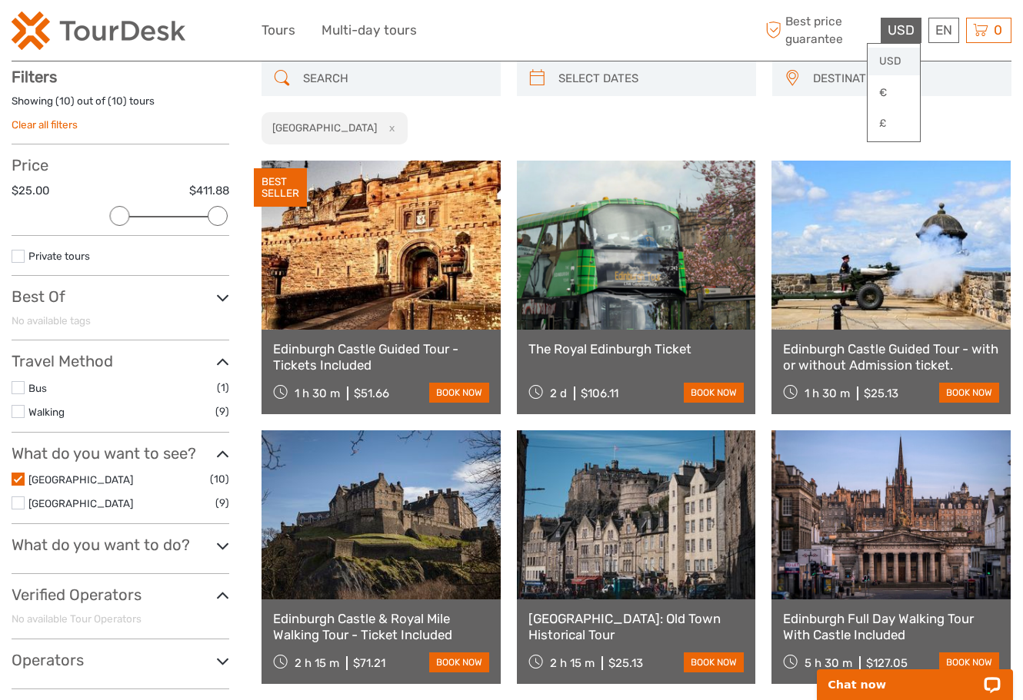
click at [893, 59] on link "USD" at bounding box center [893, 62] width 52 height 28
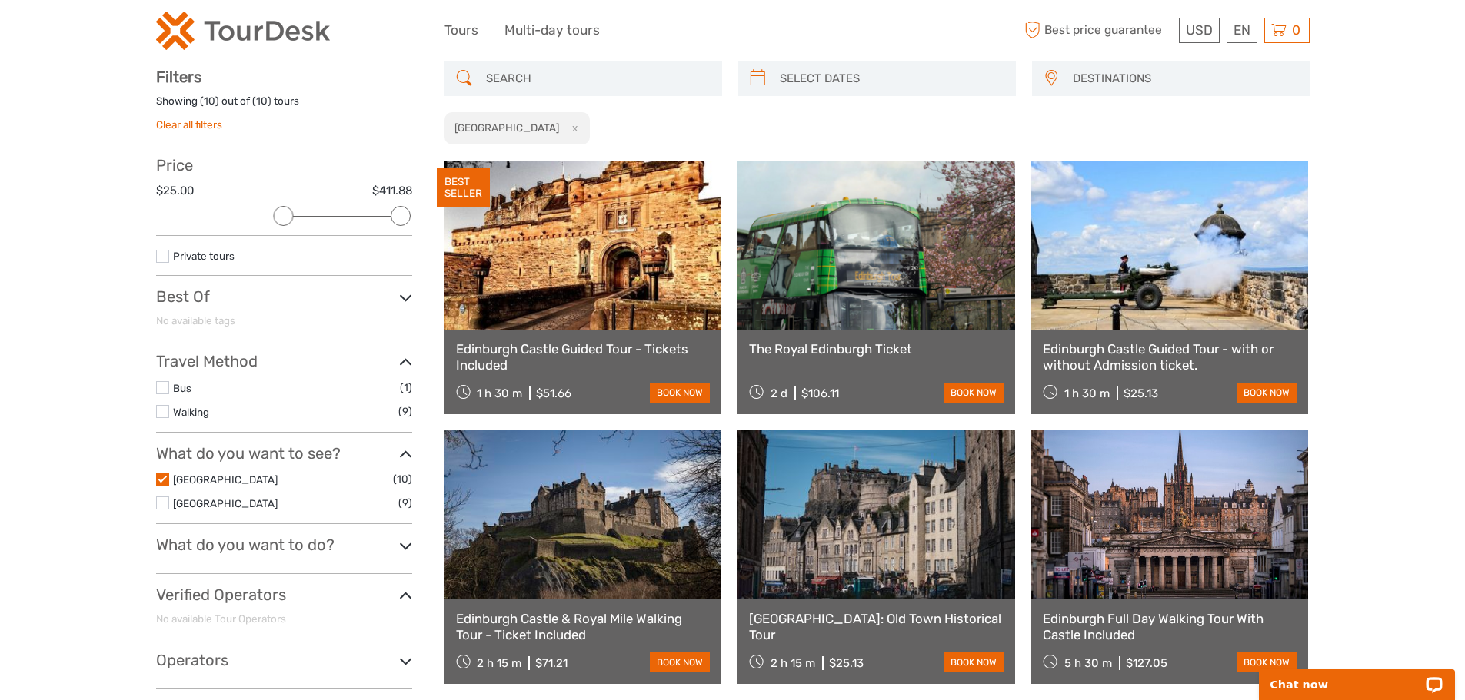
click at [1399, 121] on div "Tours and Activities worldwide Tours and Activities worldwide DESTINATIONS Aust…" at bounding box center [733, 641] width 1442 height 1458
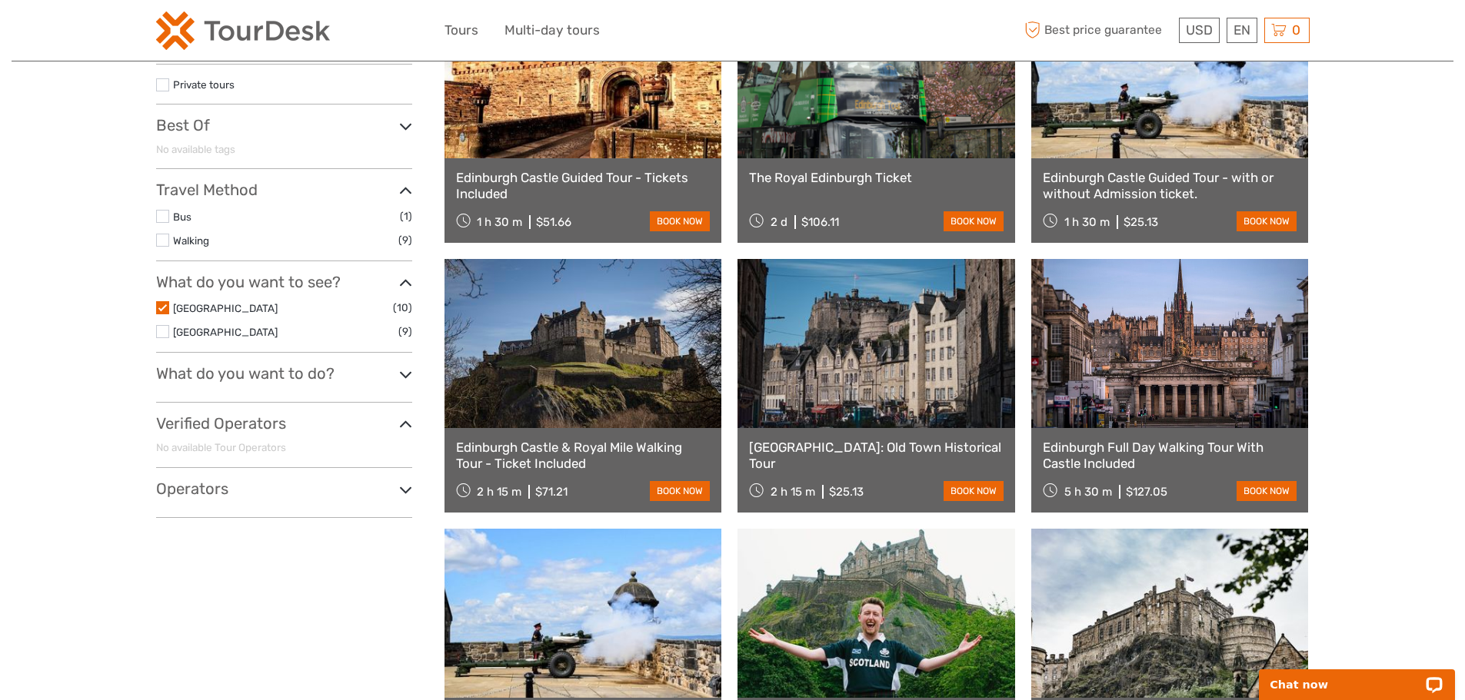
scroll to position [0, 0]
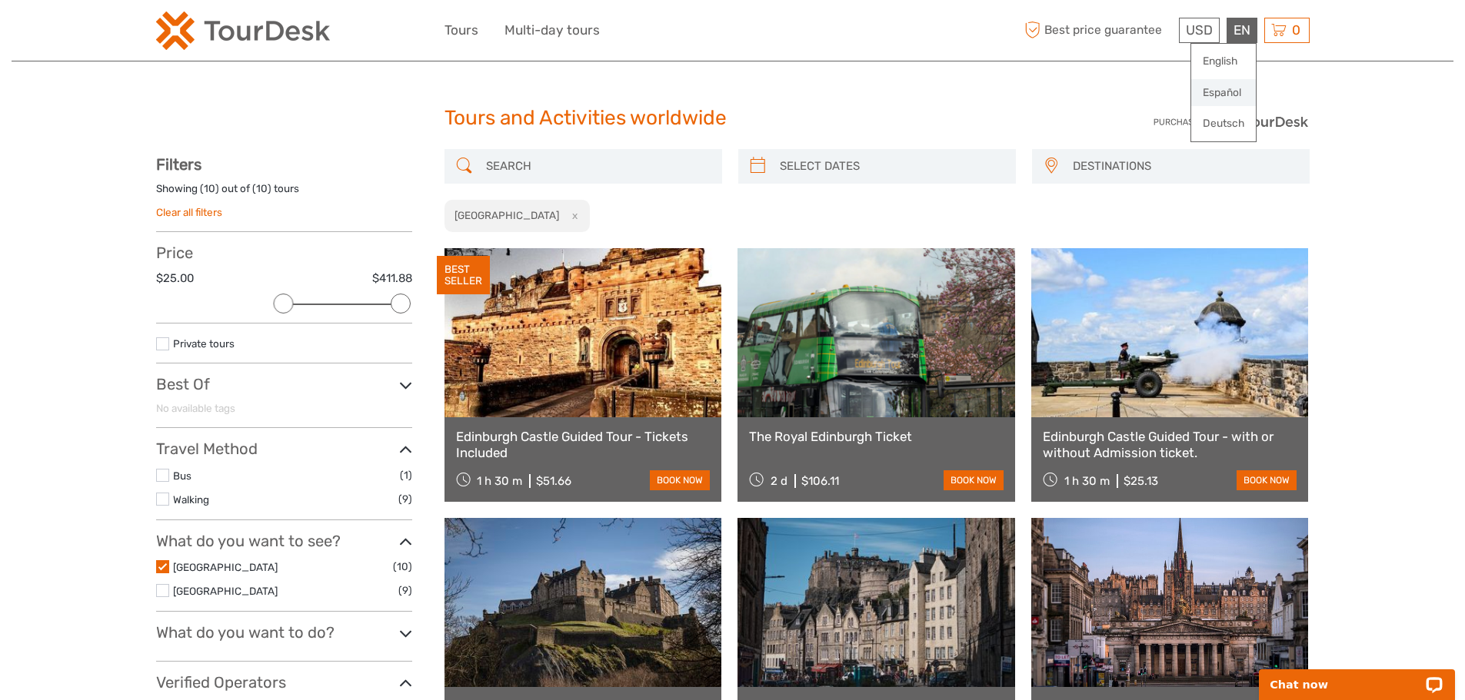
click at [1234, 92] on link "Español" at bounding box center [1223, 93] width 65 height 28
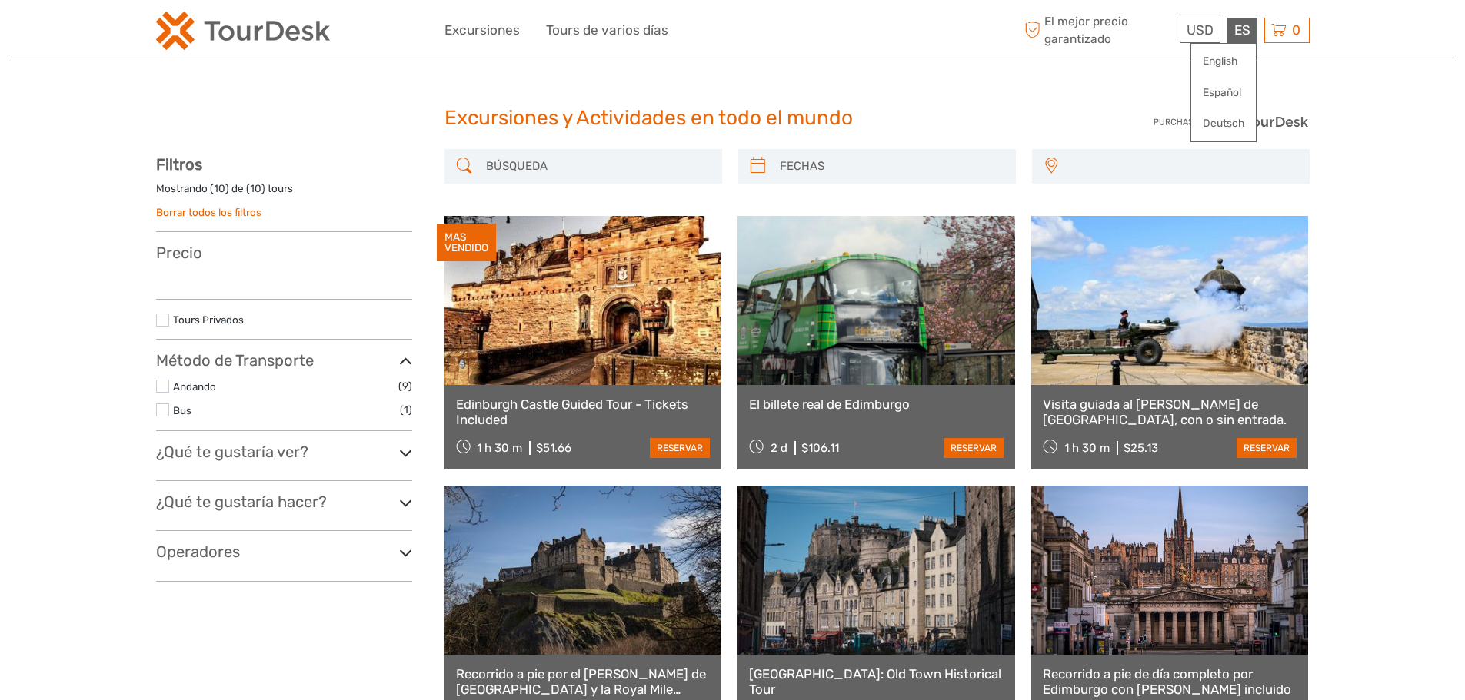
select select
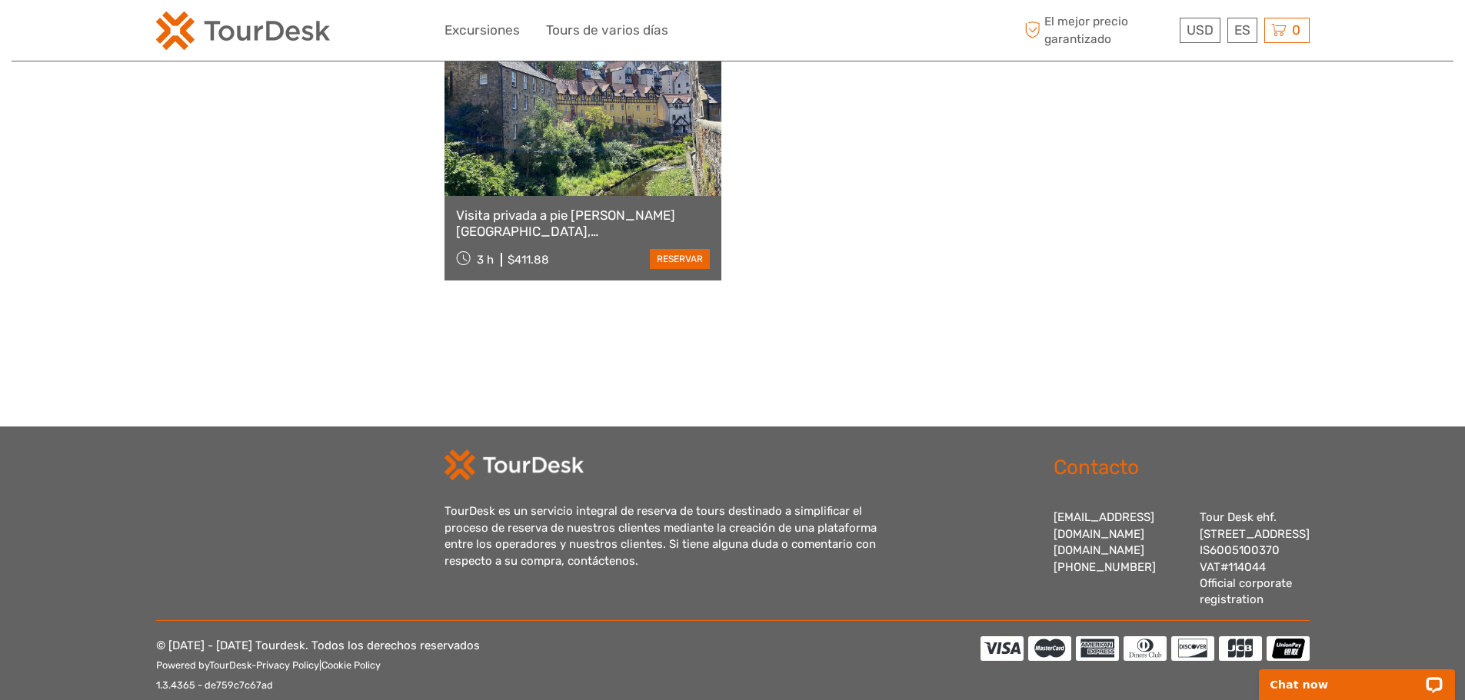
scroll to position [1076, 0]
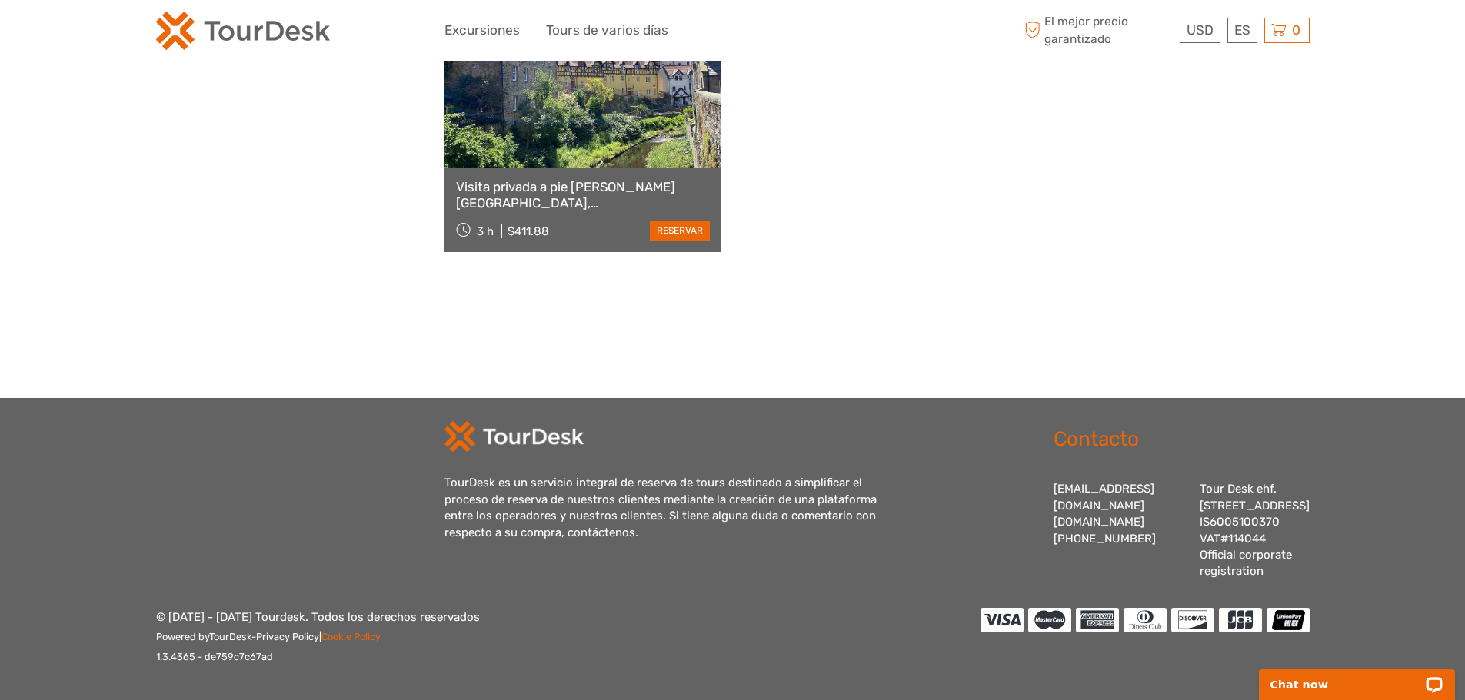
click at [369, 632] on link "Cookie Policy" at bounding box center [350, 637] width 59 height 12
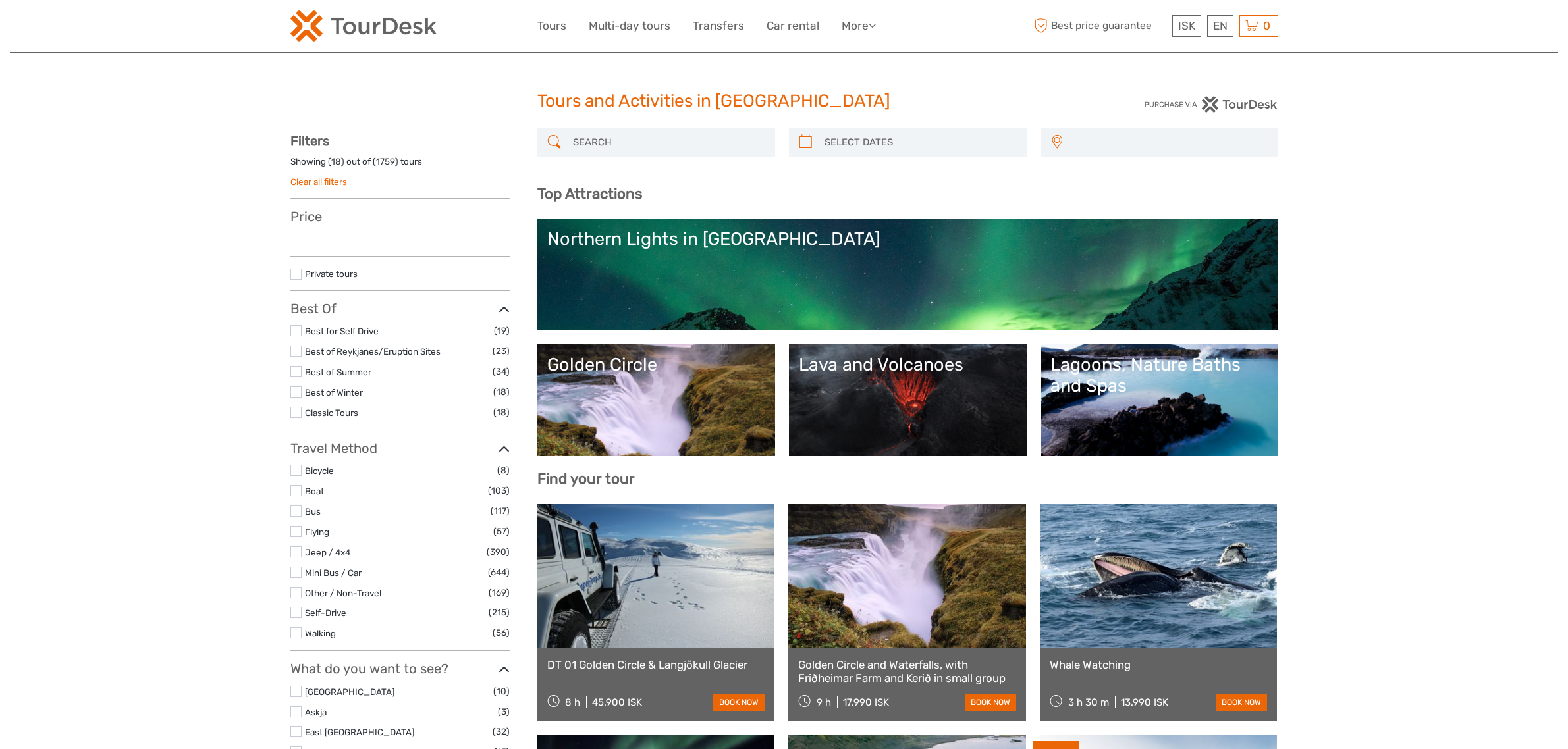
select select
